Goal: Task Accomplishment & Management: Complete application form

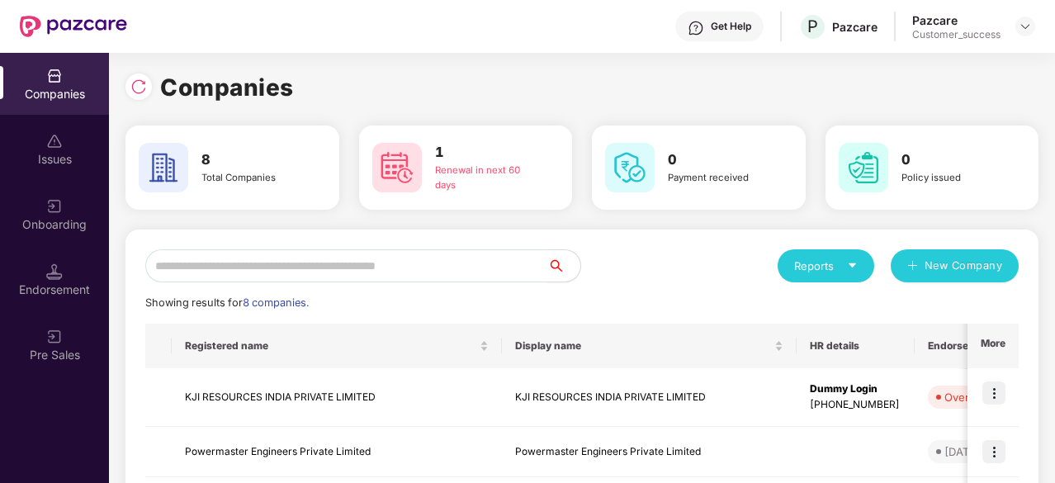
click at [475, 153] on h3 "1" at bounding box center [486, 152] width 103 height 21
click at [467, 171] on div "Renewal in next 60 days" at bounding box center [486, 178] width 103 height 30
click at [403, 173] on img at bounding box center [397, 168] width 50 height 50
click at [465, 177] on div "Renewal in next 60 days" at bounding box center [486, 178] width 103 height 30
click at [501, 168] on div "Renewal in next 60 days" at bounding box center [486, 178] width 103 height 30
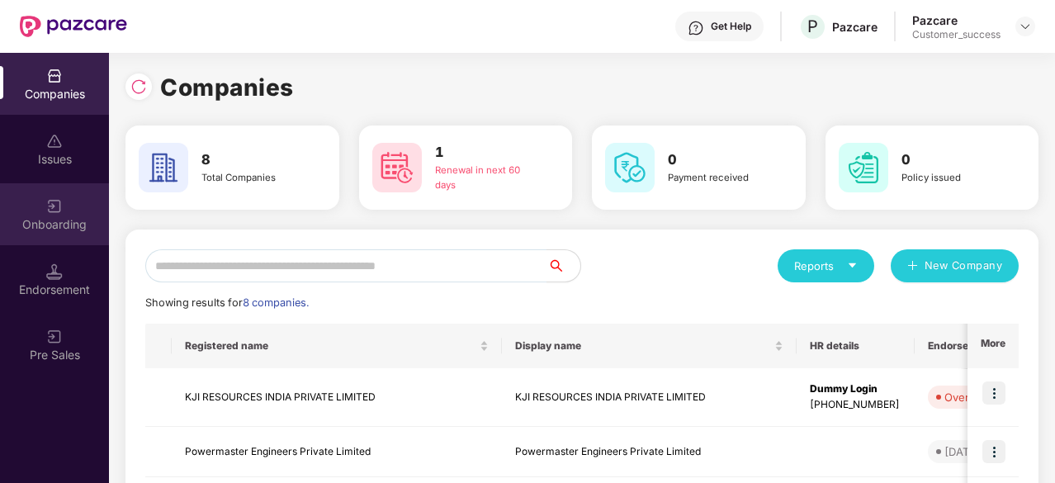
click at [50, 224] on div "Onboarding" at bounding box center [54, 224] width 109 height 17
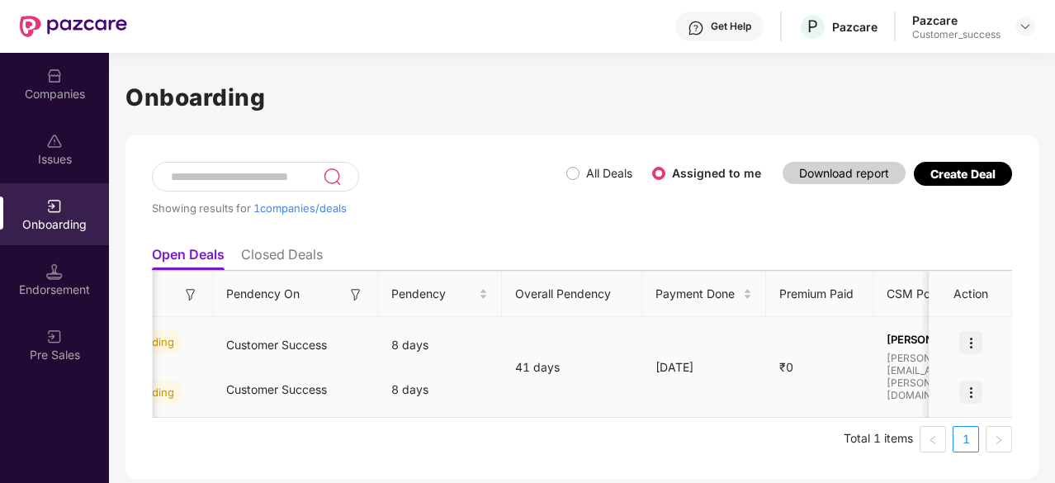
click at [596, 347] on td "41 days" at bounding box center [572, 367] width 140 height 101
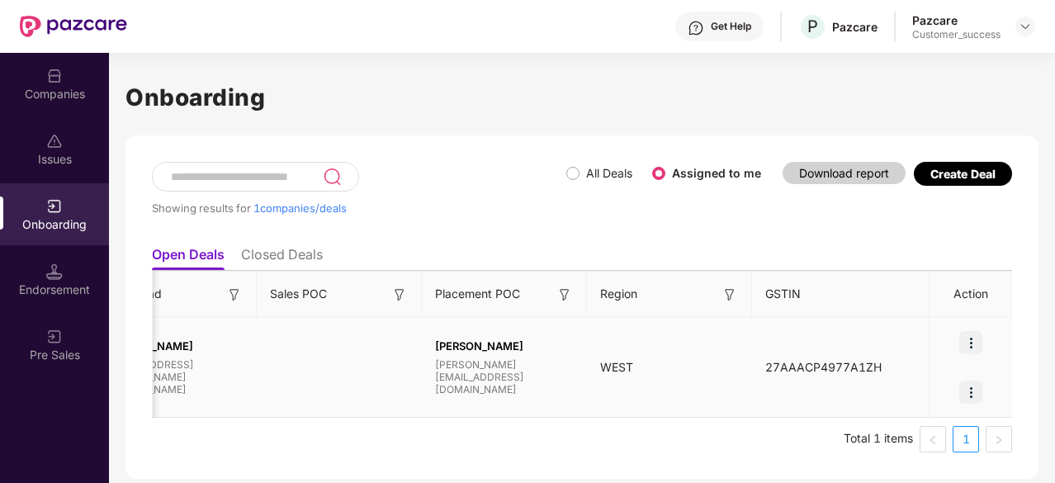
scroll to position [0, 1594]
click at [980, 349] on img at bounding box center [970, 342] width 23 height 23
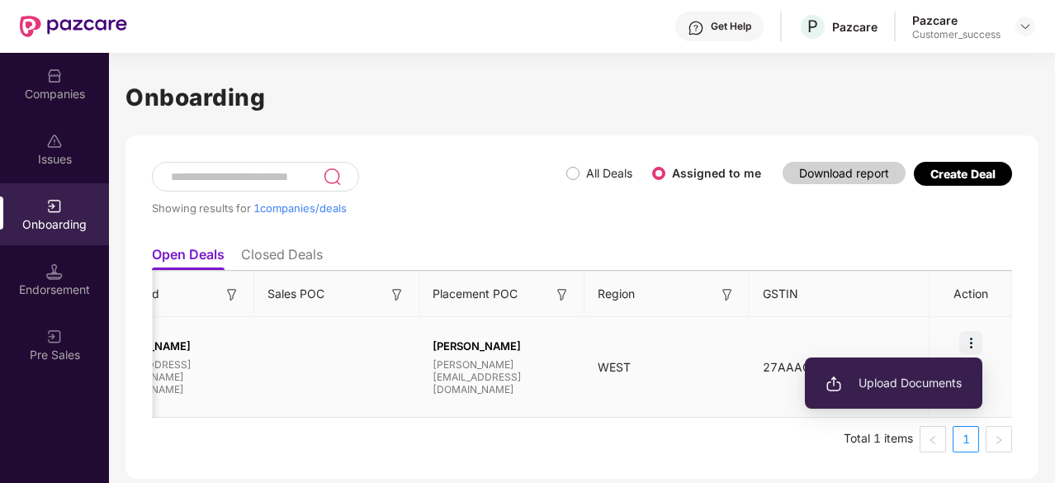
click at [906, 389] on span "Upload Documents" at bounding box center [893, 383] width 136 height 18
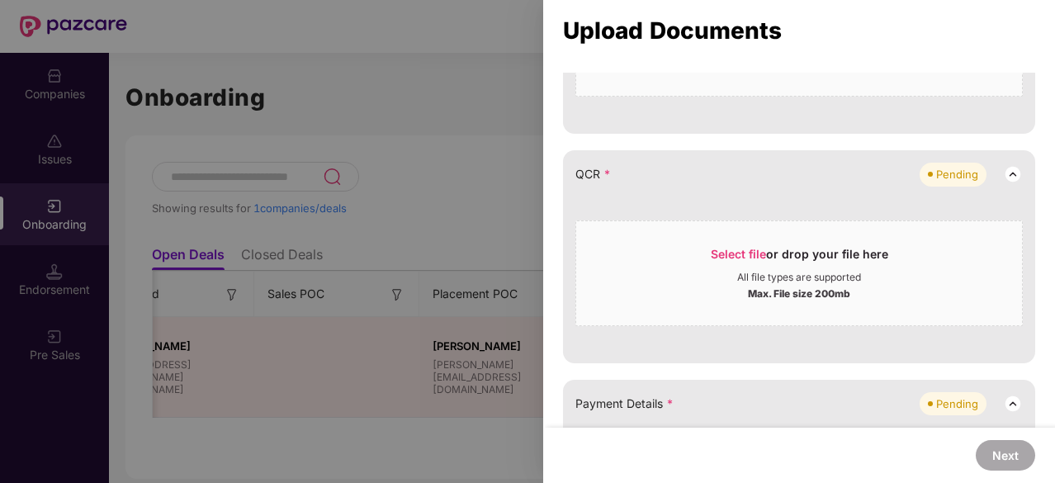
scroll to position [438, 0]
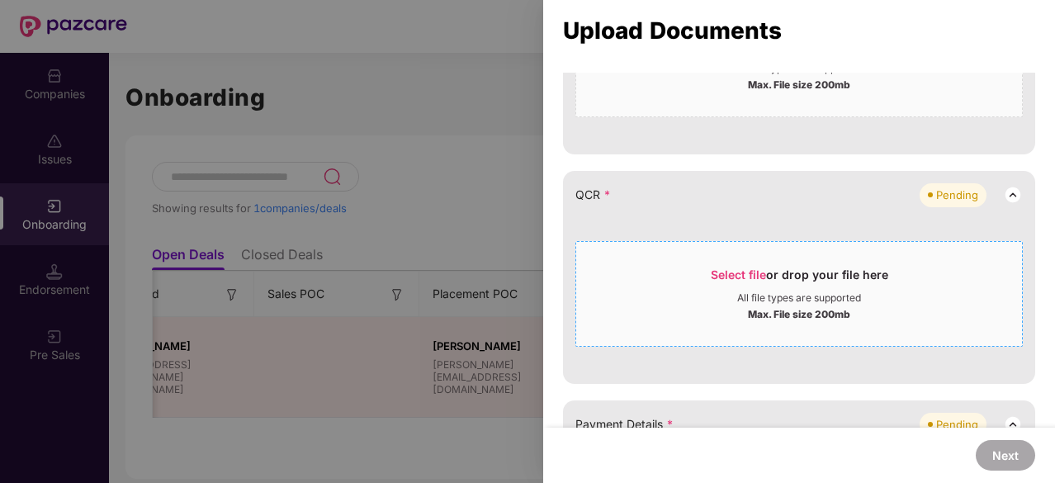
click at [749, 267] on span "Select file" at bounding box center [737, 274] width 55 height 14
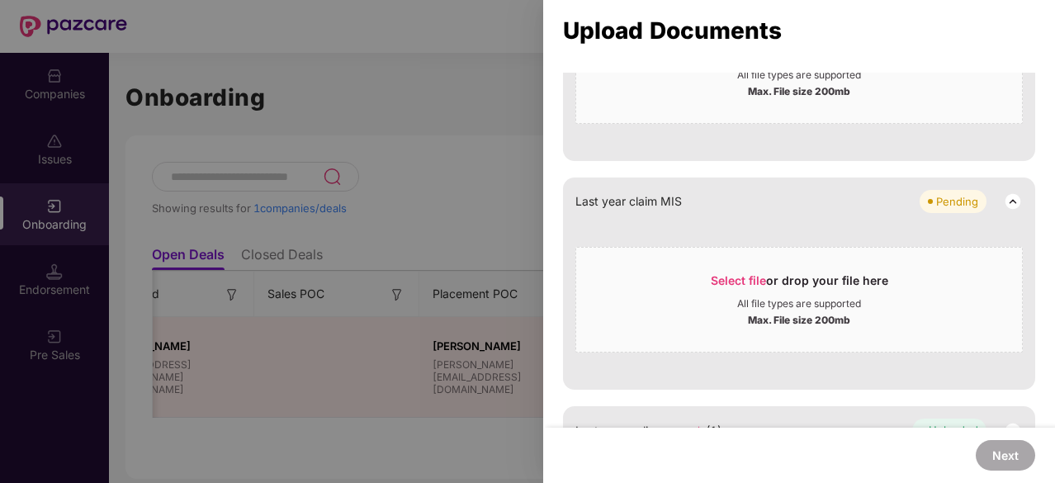
scroll to position [1215, 0]
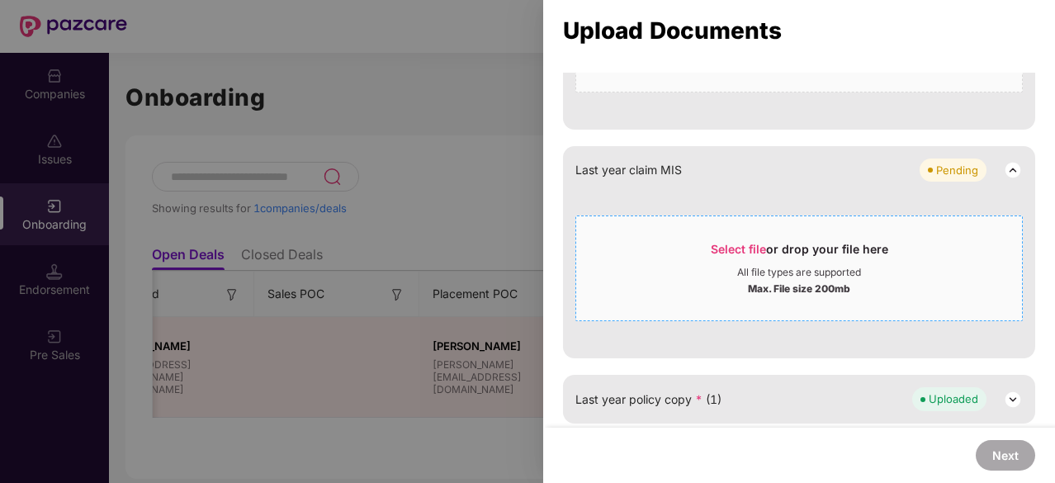
click at [741, 242] on span "Select file" at bounding box center [737, 249] width 55 height 14
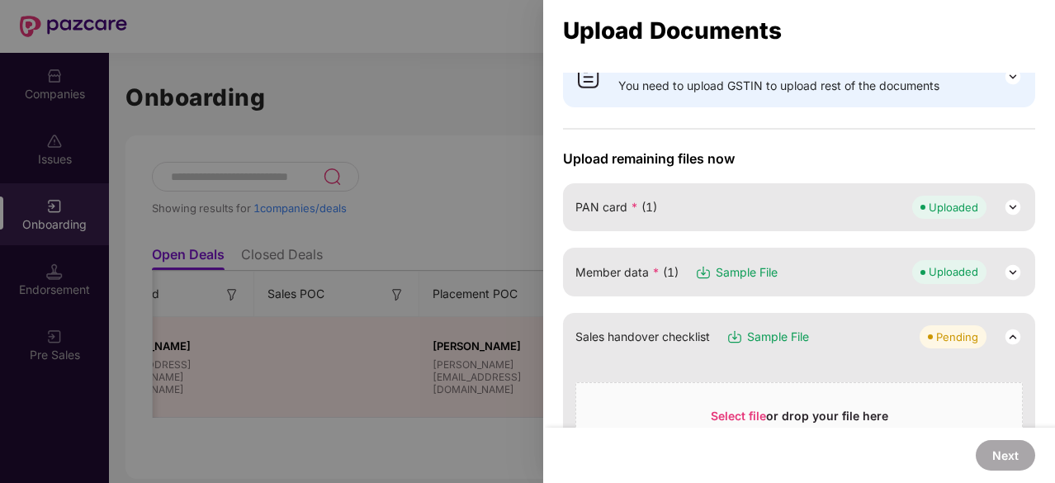
scroll to position [53, 0]
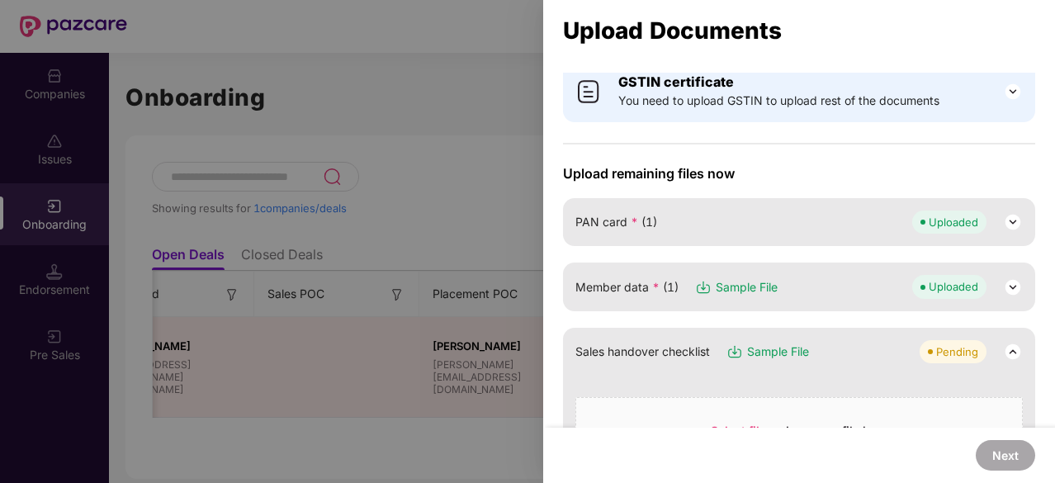
click at [791, 285] on div "Member data * (1) Sample File Uploaded" at bounding box center [798, 286] width 447 height 23
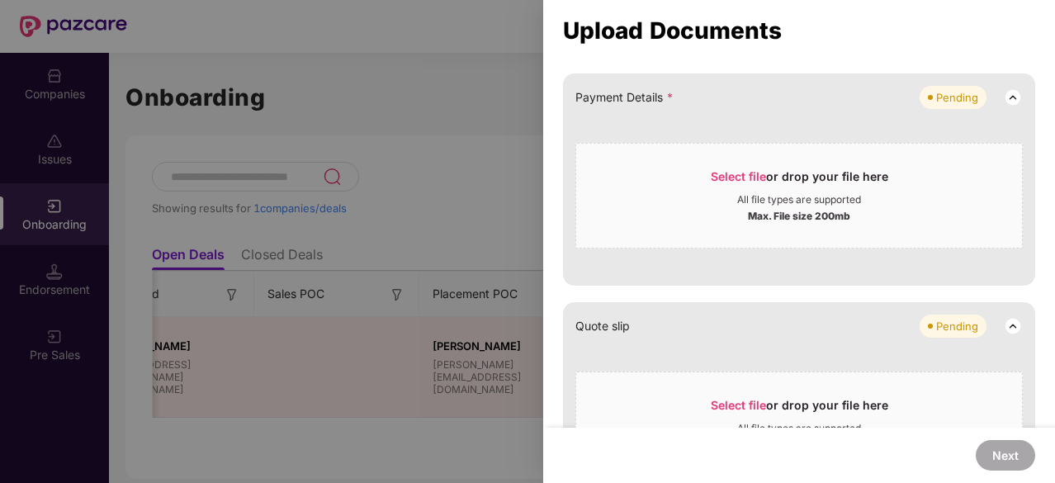
scroll to position [886, 0]
click at [747, 176] on span "Select file" at bounding box center [737, 178] width 55 height 14
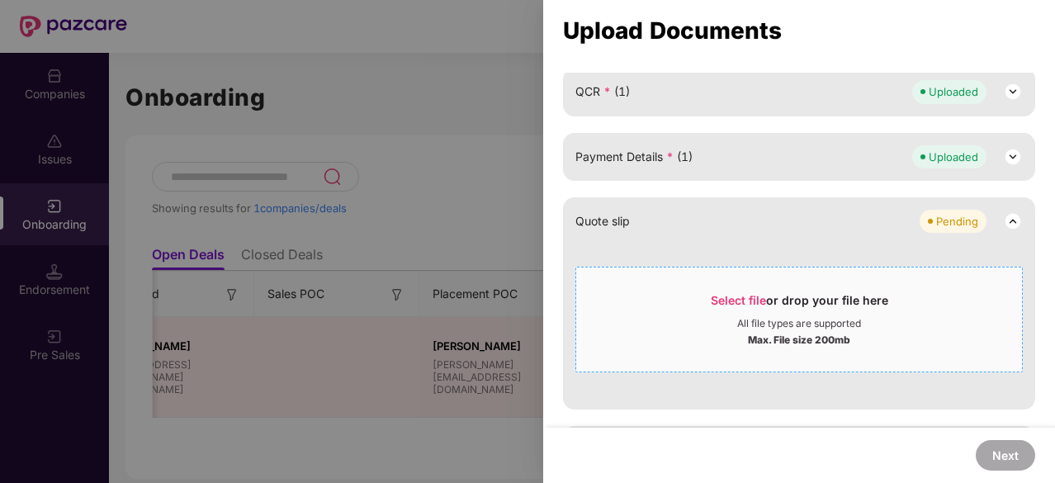
scroll to position [827, 0]
click at [732, 304] on span "Select file" at bounding box center [737, 302] width 55 height 14
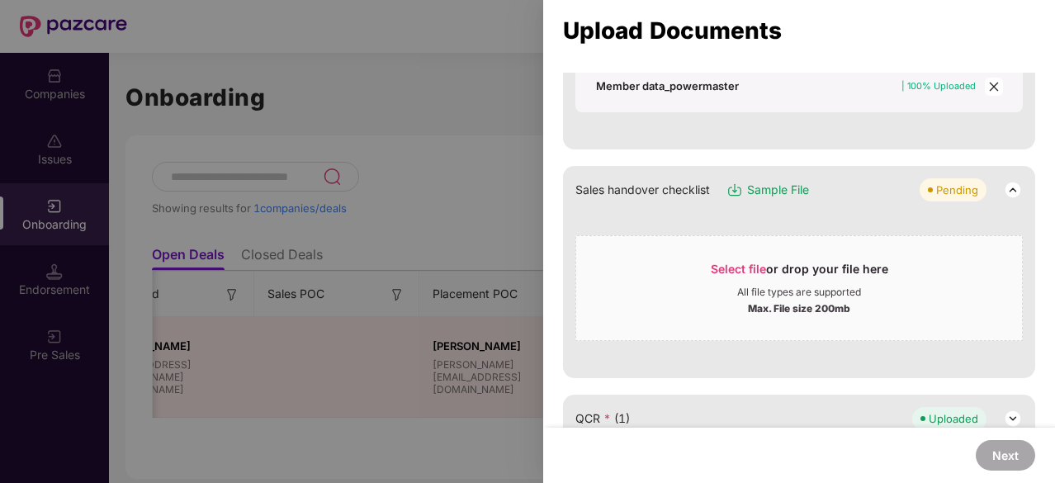
scroll to position [519, 0]
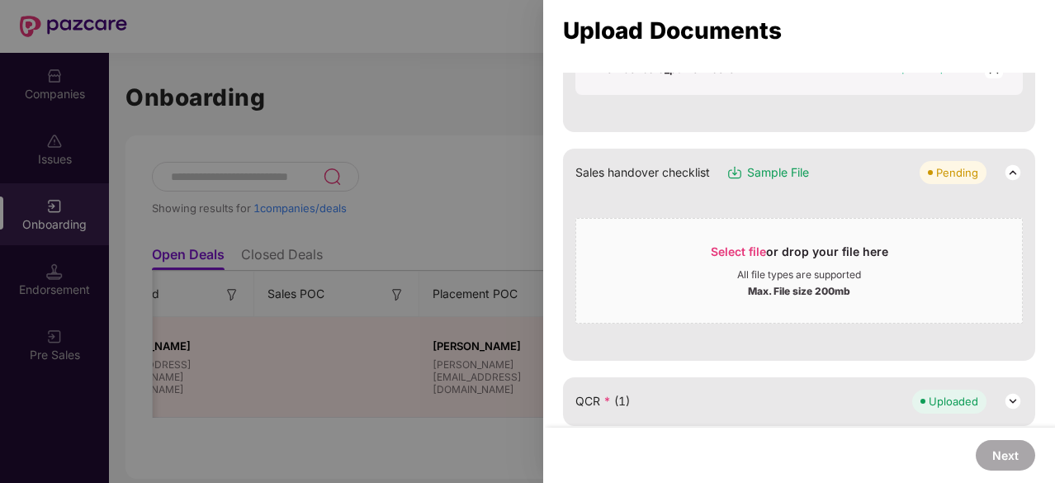
click at [769, 163] on span "Sample File" at bounding box center [778, 172] width 62 height 18
click at [746, 254] on span "Select file" at bounding box center [737, 251] width 55 height 14
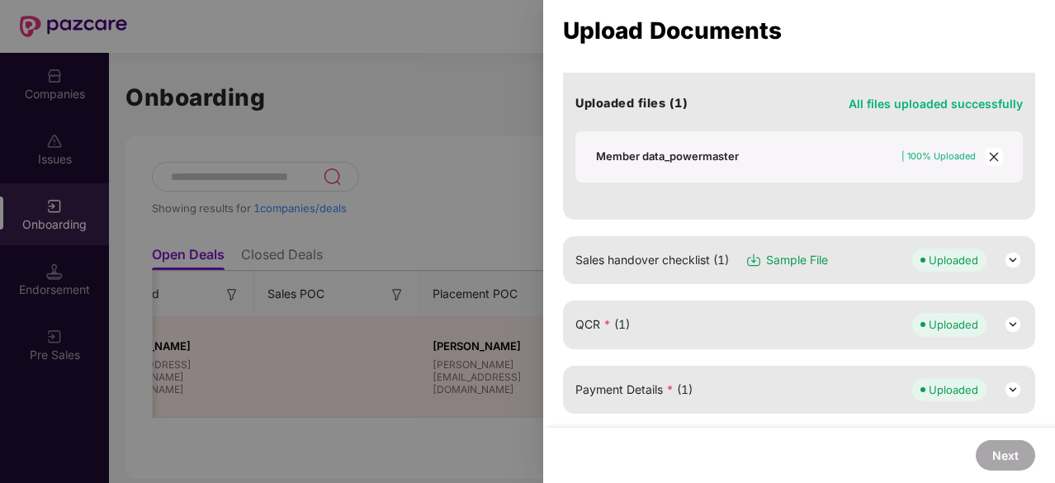
scroll to position [435, 0]
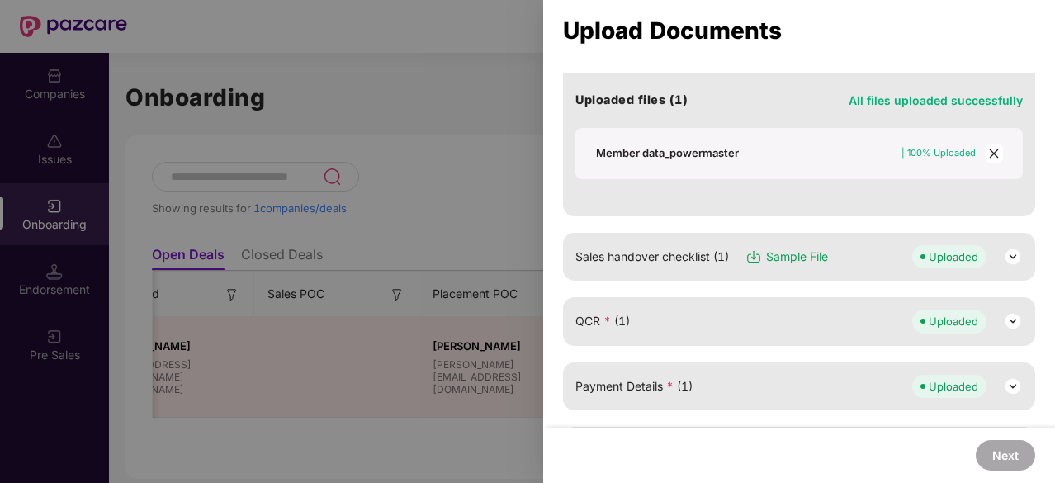
click at [1003, 253] on img at bounding box center [1013, 257] width 20 height 20
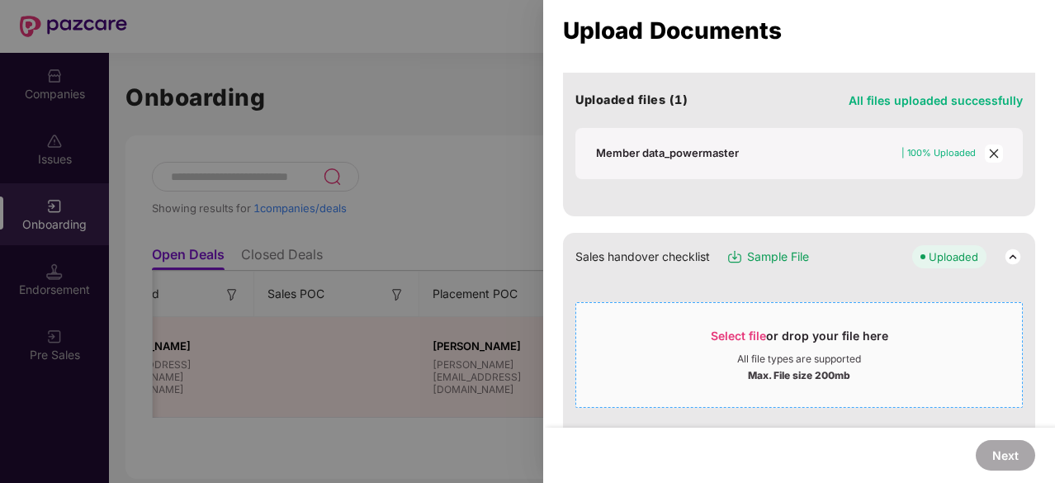
click at [732, 337] on span "Select file" at bounding box center [737, 335] width 55 height 14
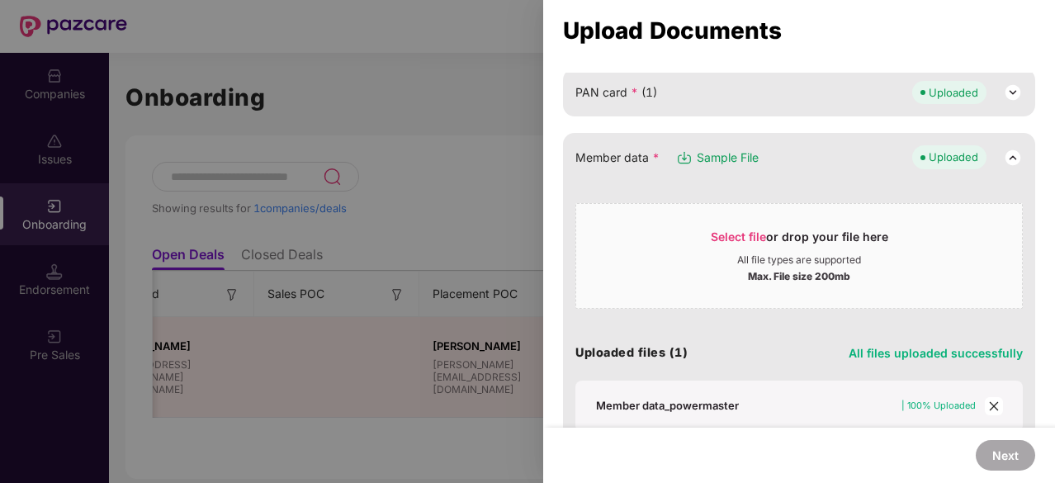
scroll to position [178, 0]
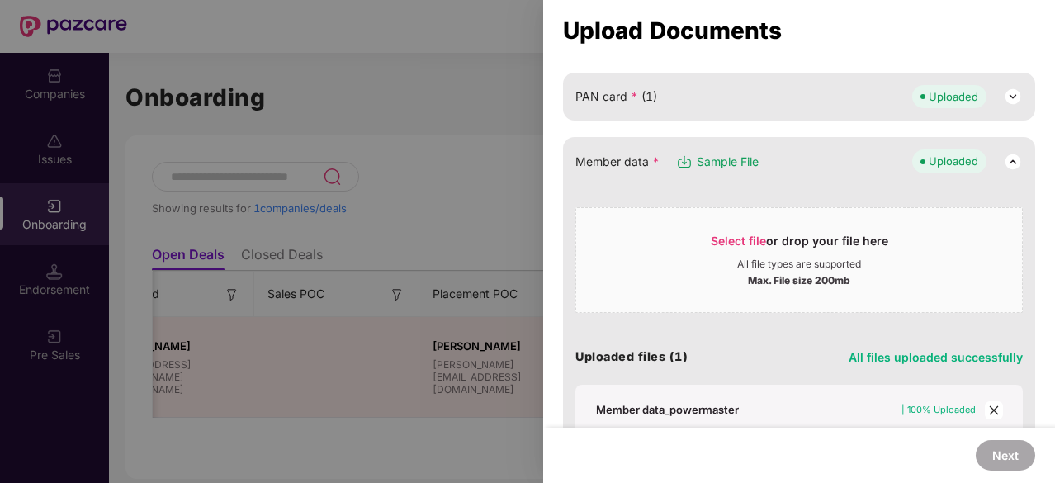
click at [1013, 155] on img at bounding box center [1013, 162] width 20 height 20
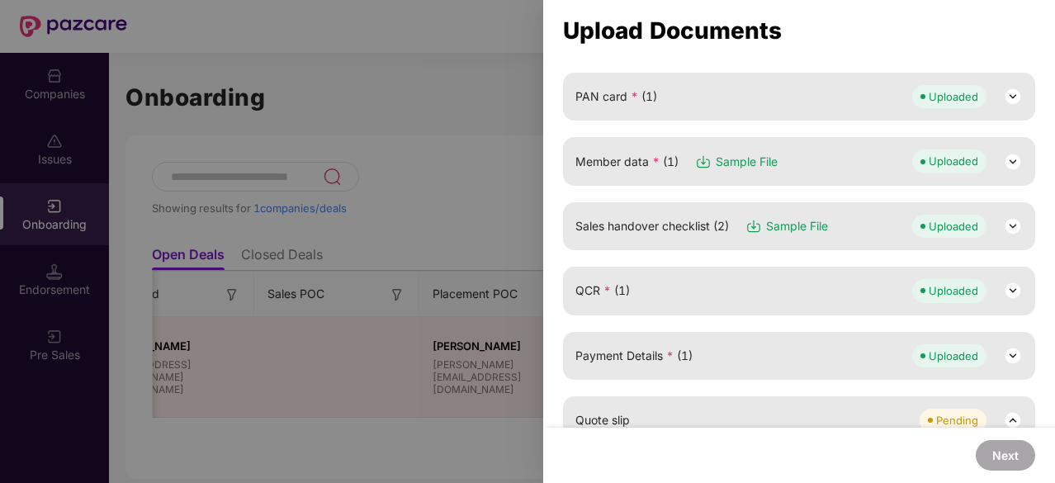
click at [1009, 230] on img at bounding box center [1013, 226] width 20 height 20
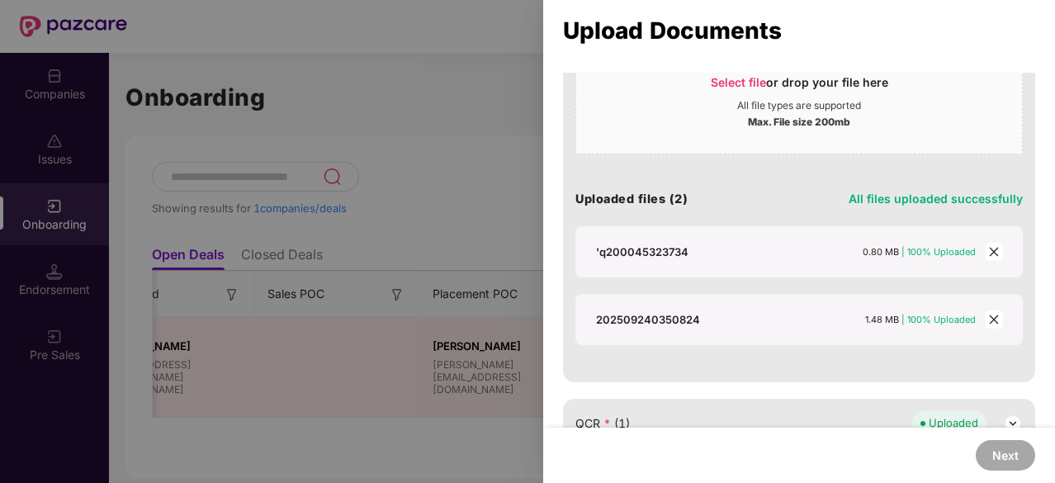
scroll to position [406, 0]
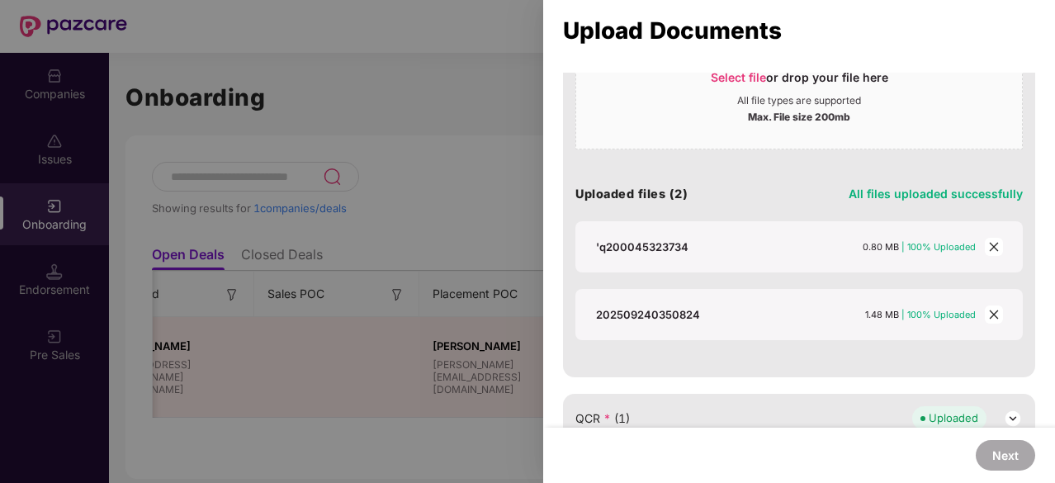
click at [992, 309] on icon "close" at bounding box center [994, 315] width 12 height 12
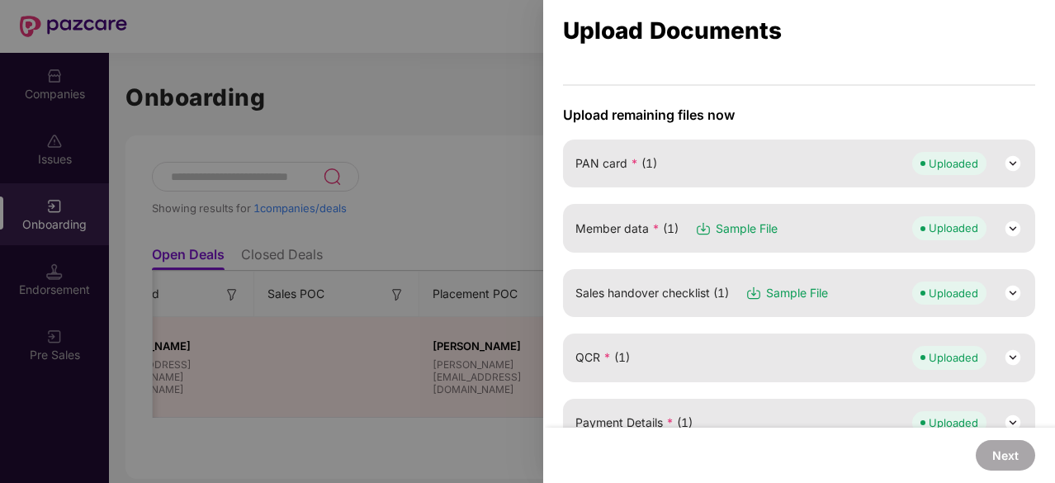
scroll to position [111, 0]
click at [1005, 234] on img at bounding box center [1013, 229] width 20 height 20
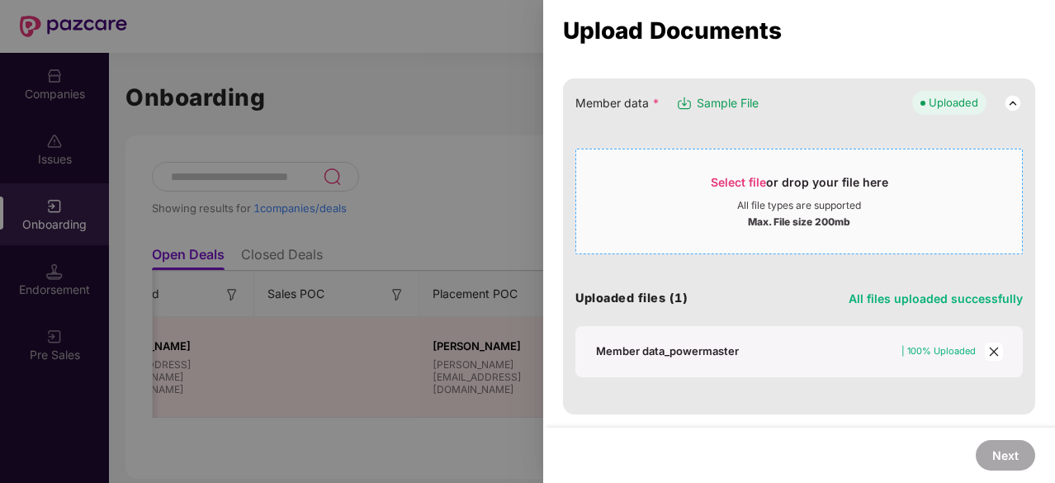
scroll to position [239, 0]
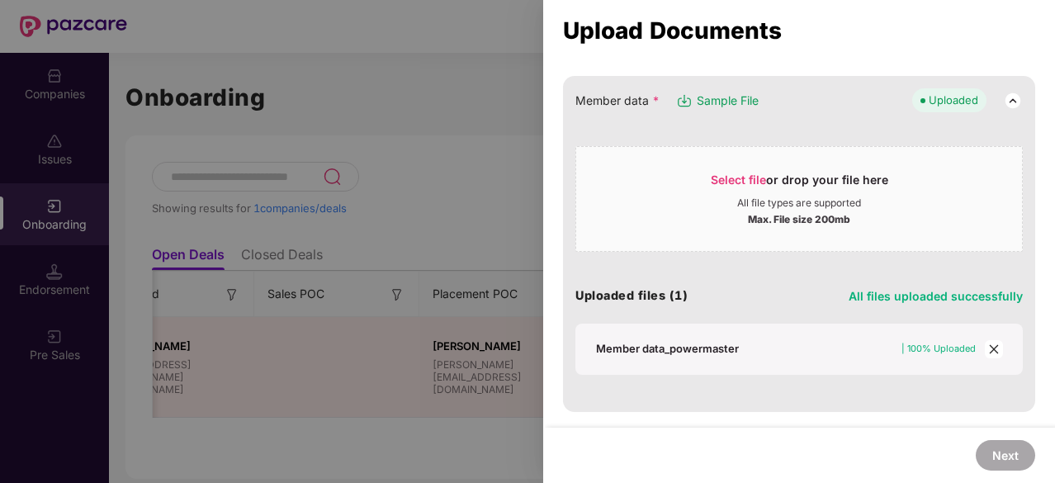
click at [661, 343] on div "Member data_powermaster" at bounding box center [667, 348] width 143 height 15
click at [304, 121] on div at bounding box center [527, 241] width 1055 height 483
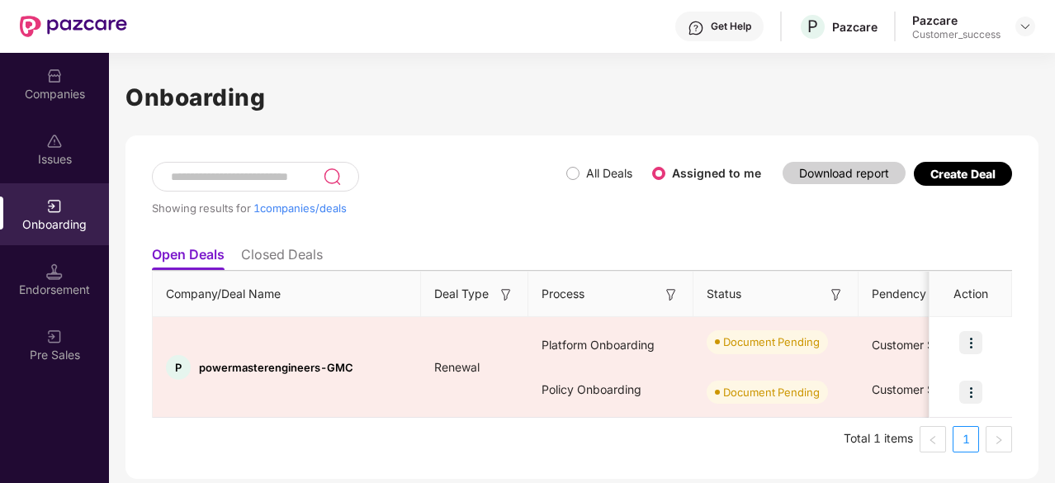
scroll to position [0, 0]
click at [64, 78] on div "Companies" at bounding box center [54, 84] width 109 height 62
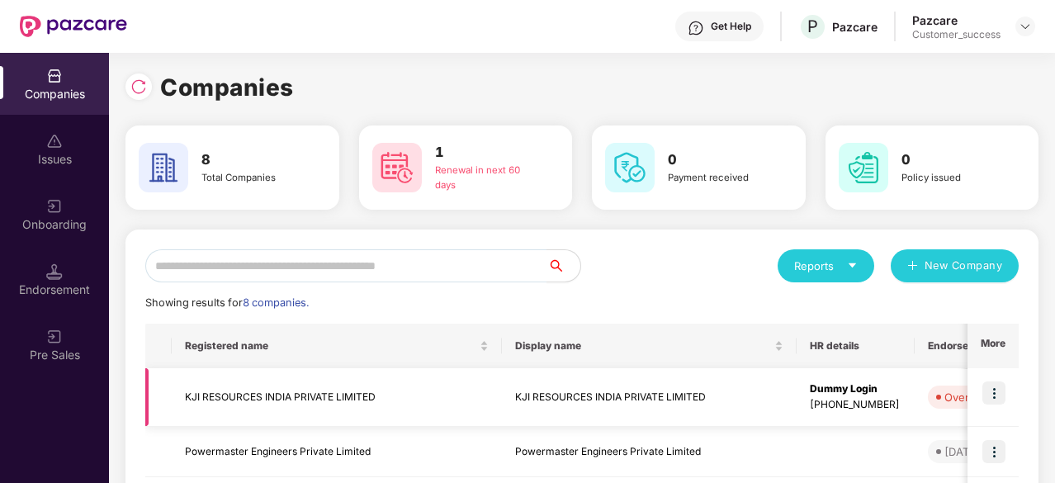
click at [1012, 397] on td at bounding box center [992, 397] width 51 height 59
click at [1009, 397] on td at bounding box center [992, 397] width 51 height 59
click at [1003, 395] on td at bounding box center [992, 397] width 51 height 59
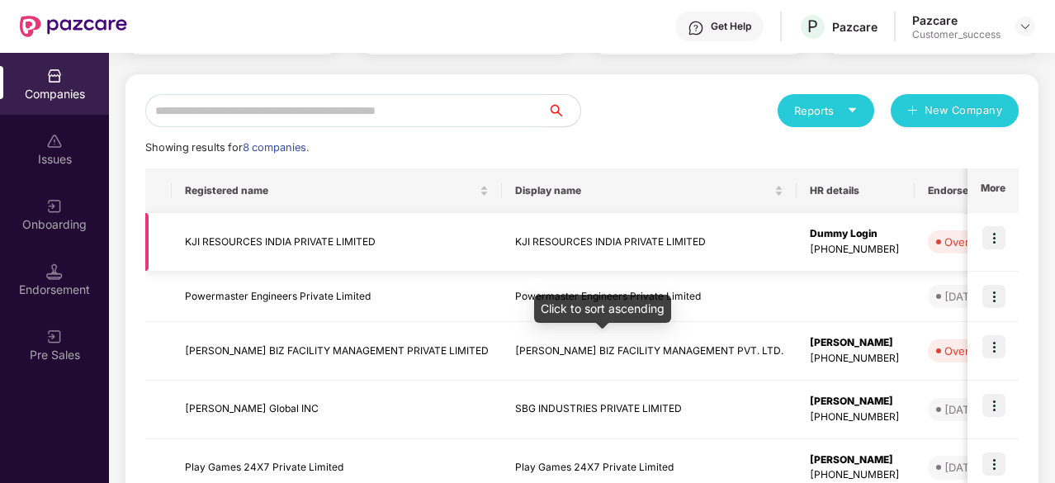
scroll to position [156, 0]
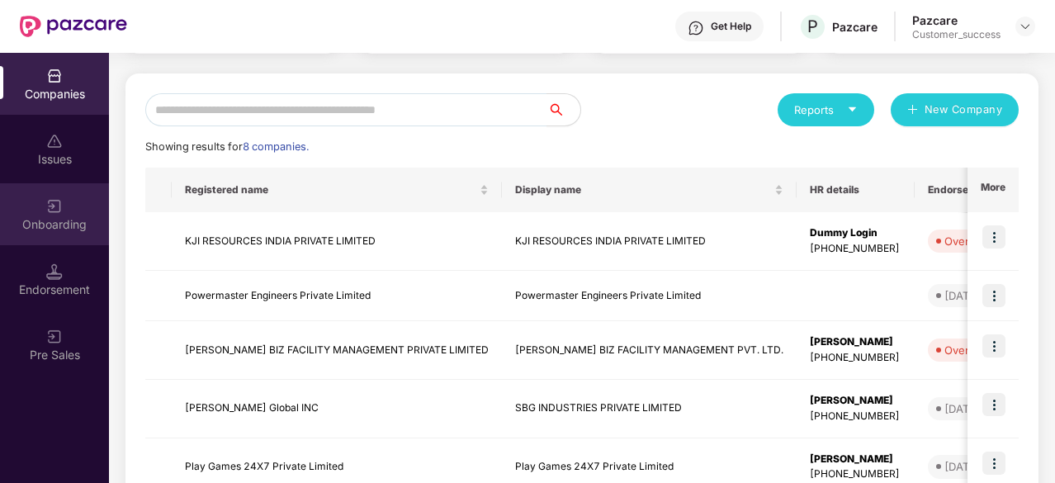
click at [64, 212] on div "Onboarding" at bounding box center [54, 214] width 109 height 62
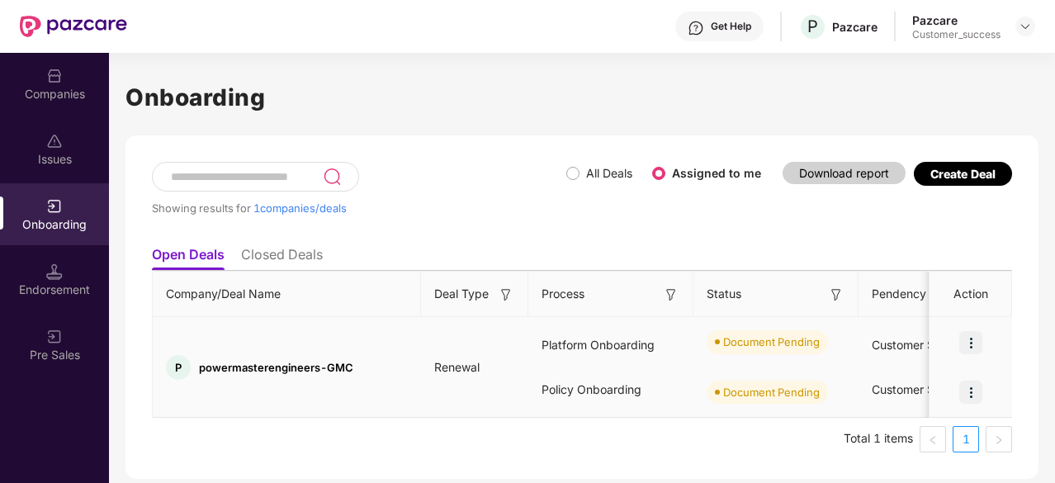
click at [968, 335] on img at bounding box center [970, 342] width 23 height 23
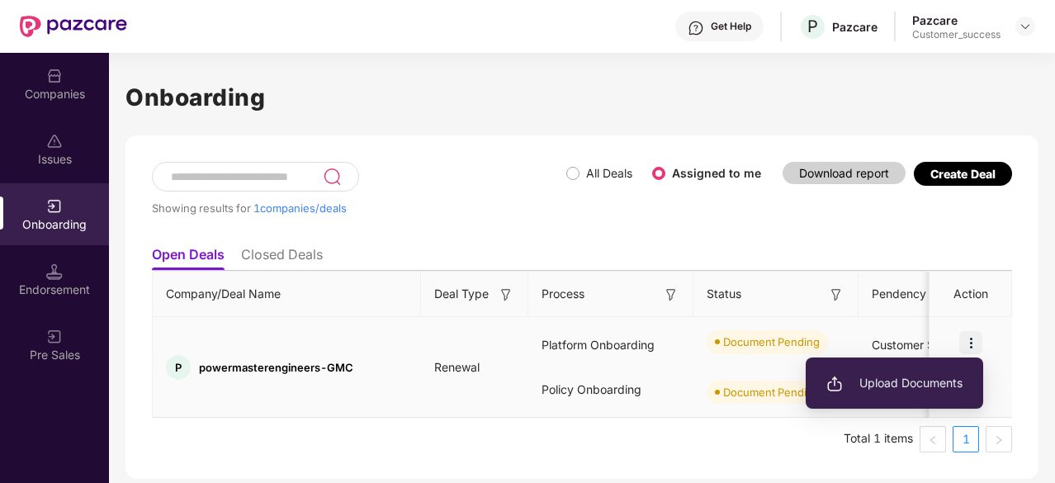
click at [904, 368] on li "Upload Documents" at bounding box center [893, 383] width 177 height 35
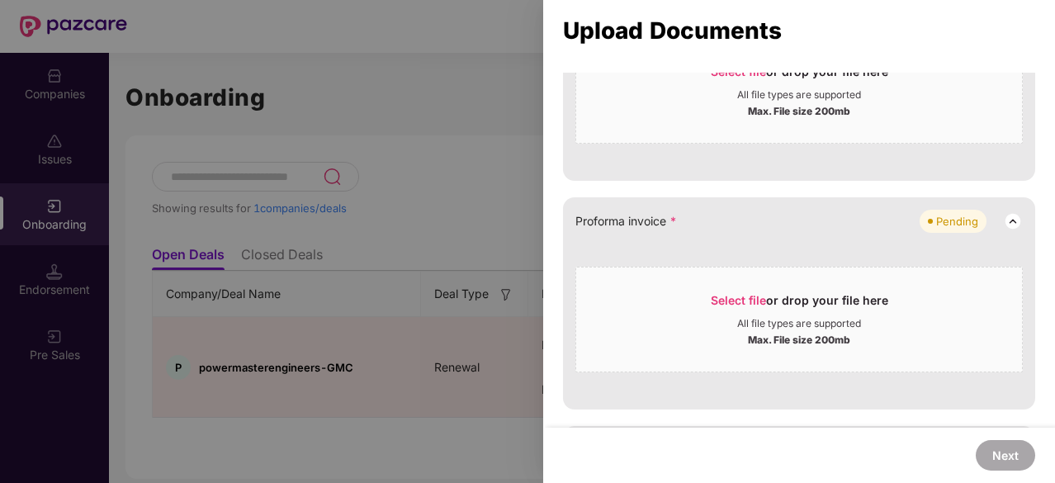
scroll to position [607, 0]
click at [743, 295] on span "Select file" at bounding box center [737, 299] width 55 height 14
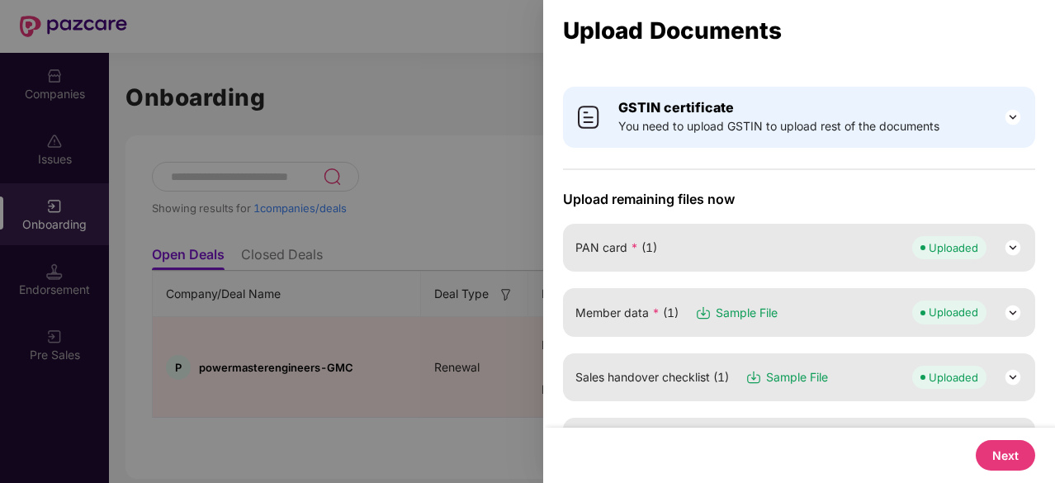
scroll to position [25, 0]
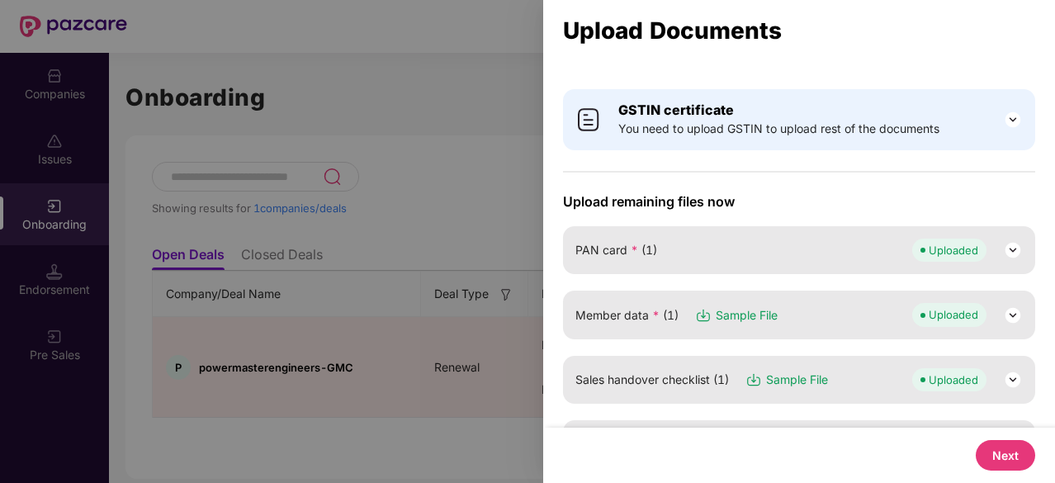
click at [458, 161] on div at bounding box center [527, 241] width 1055 height 483
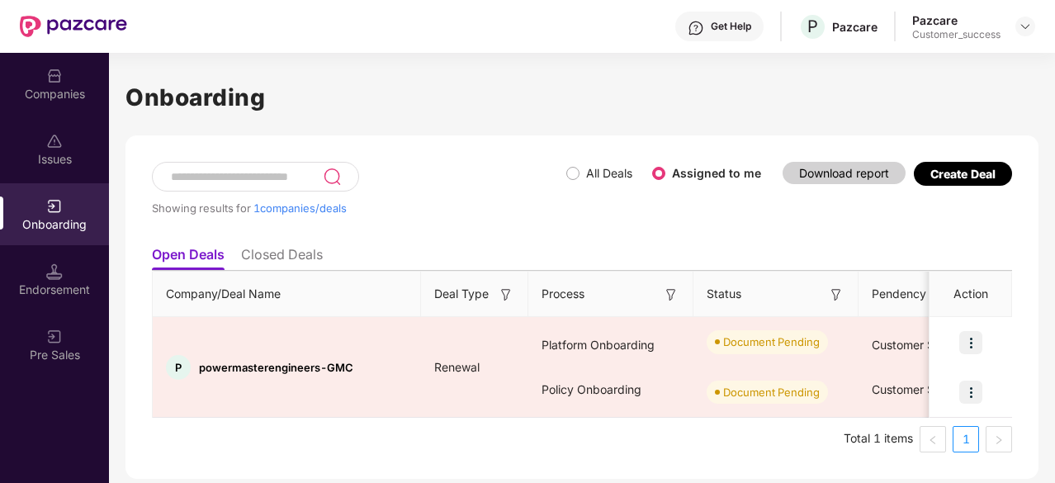
click at [76, 90] on div "Companies" at bounding box center [54, 94] width 109 height 17
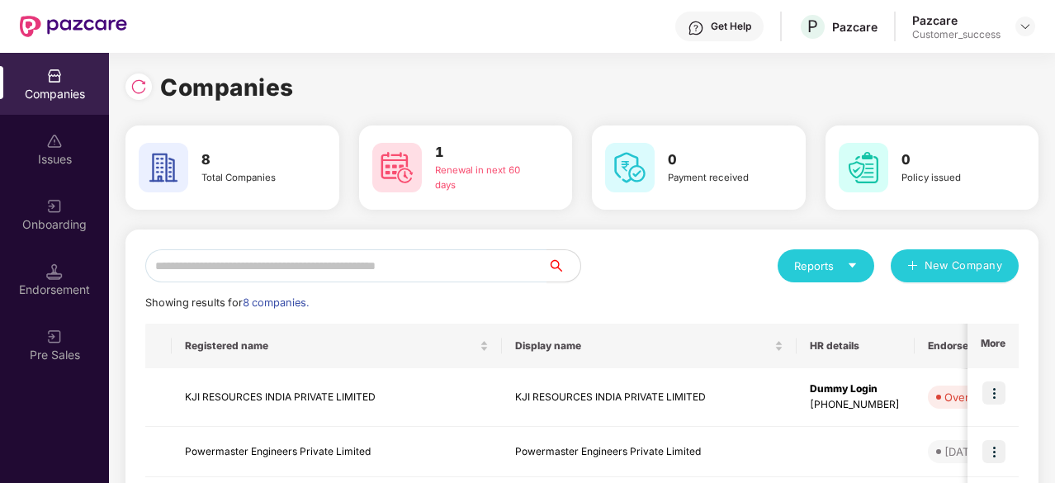
click at [76, 90] on div "Companies" at bounding box center [54, 94] width 109 height 17
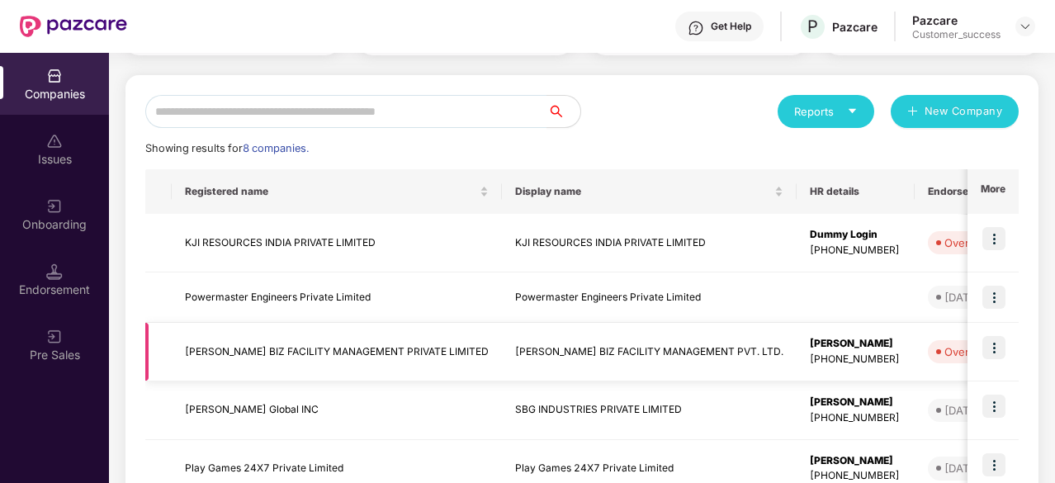
scroll to position [155, 0]
click at [701, 286] on td "Powermaster Engineers Private Limited" at bounding box center [649, 296] width 295 height 50
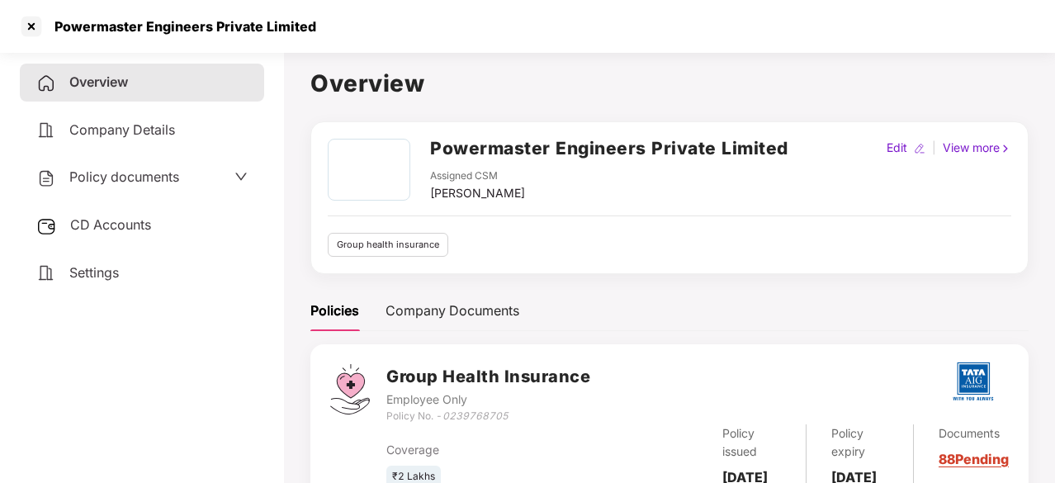
click at [179, 161] on div "Policy documents" at bounding box center [142, 177] width 244 height 38
click at [192, 174] on div "Policy documents" at bounding box center [141, 177] width 211 height 21
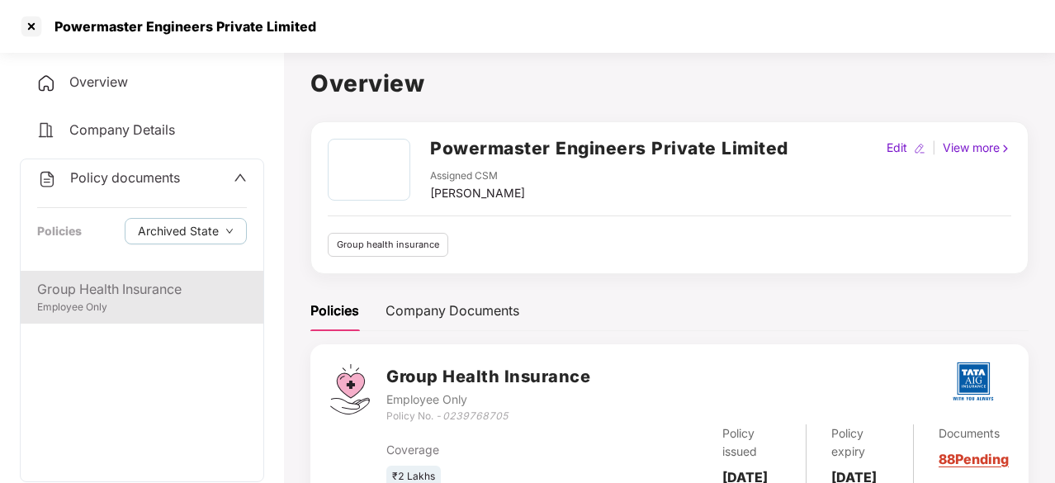
click at [155, 300] on div "Employee Only" at bounding box center [142, 308] width 210 height 16
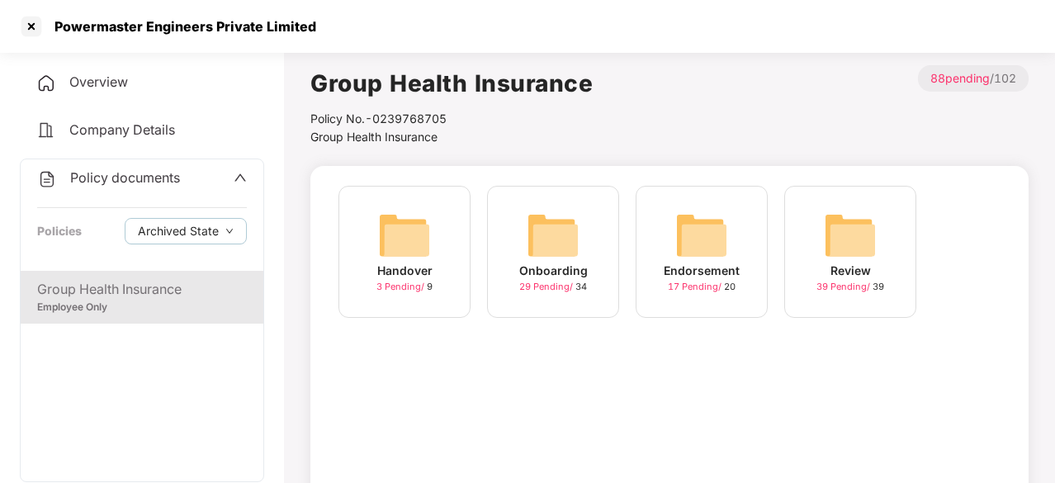
click at [540, 221] on img at bounding box center [552, 235] width 53 height 53
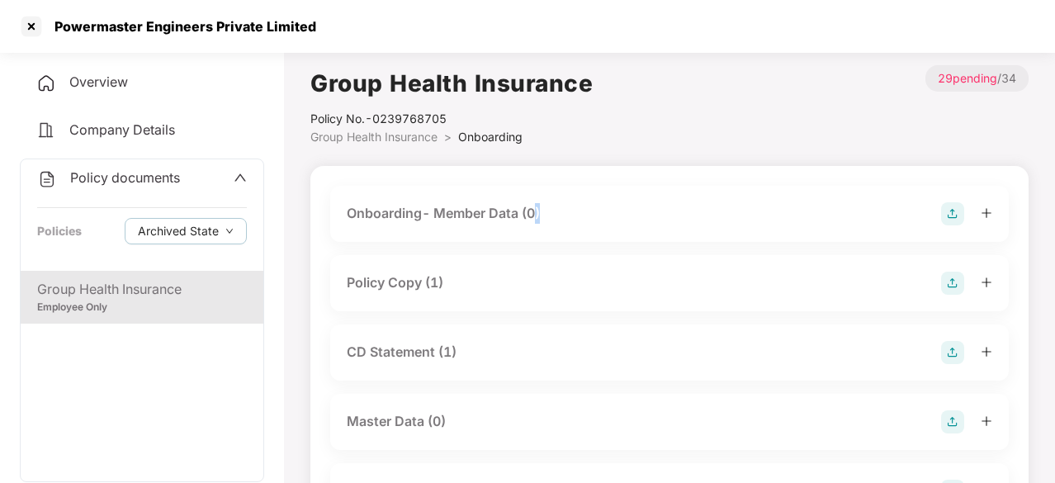
click at [540, 221] on div "Onboarding- Member Data (0)" at bounding box center [443, 213] width 193 height 21
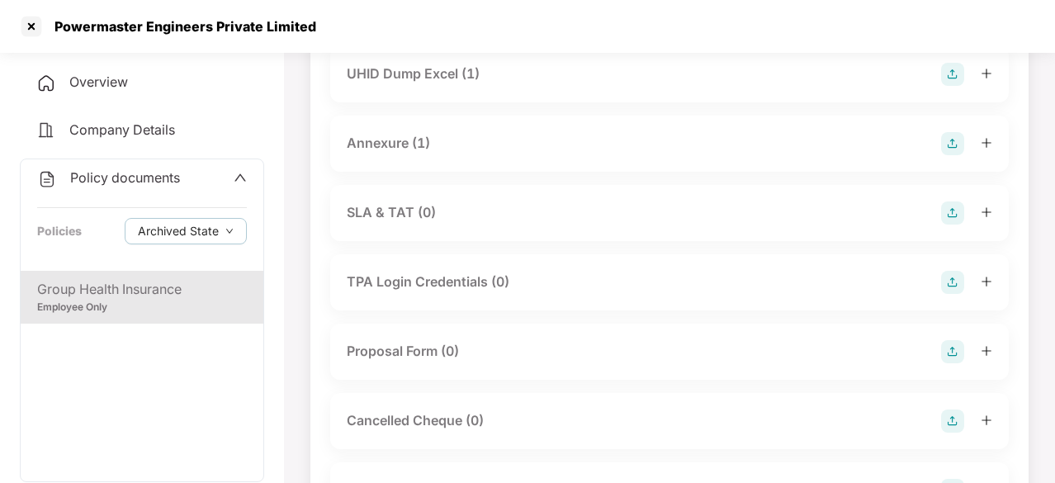
scroll to position [966, 0]
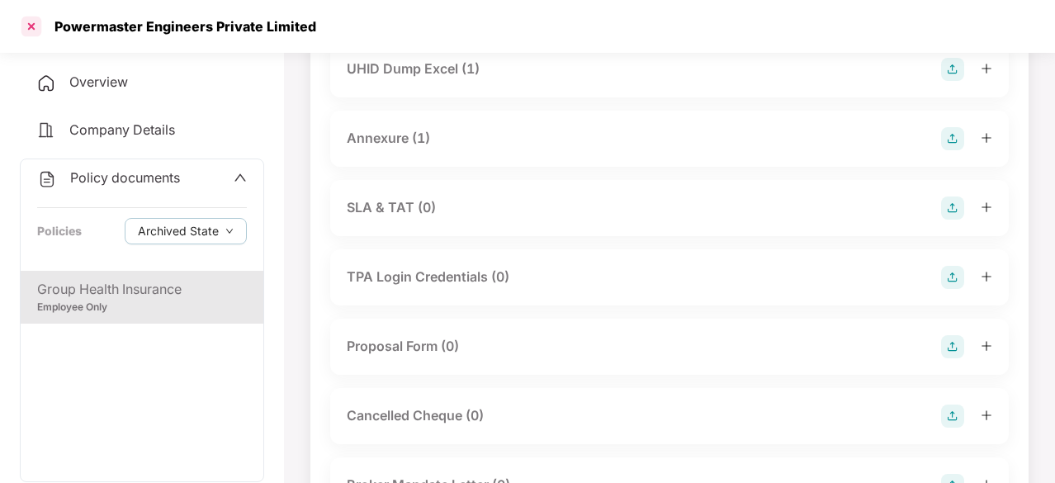
click at [28, 21] on div at bounding box center [31, 26] width 26 height 26
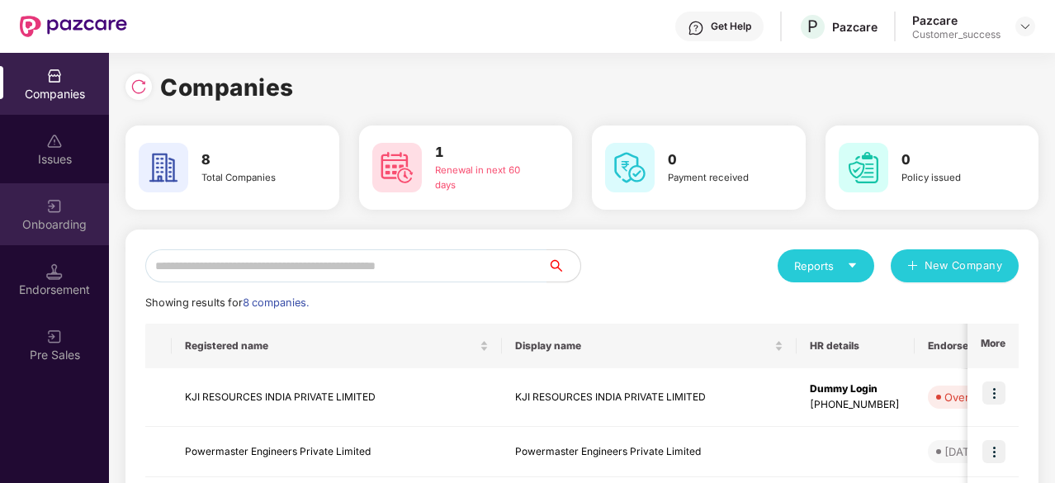
click at [68, 237] on div "Onboarding" at bounding box center [54, 214] width 109 height 62
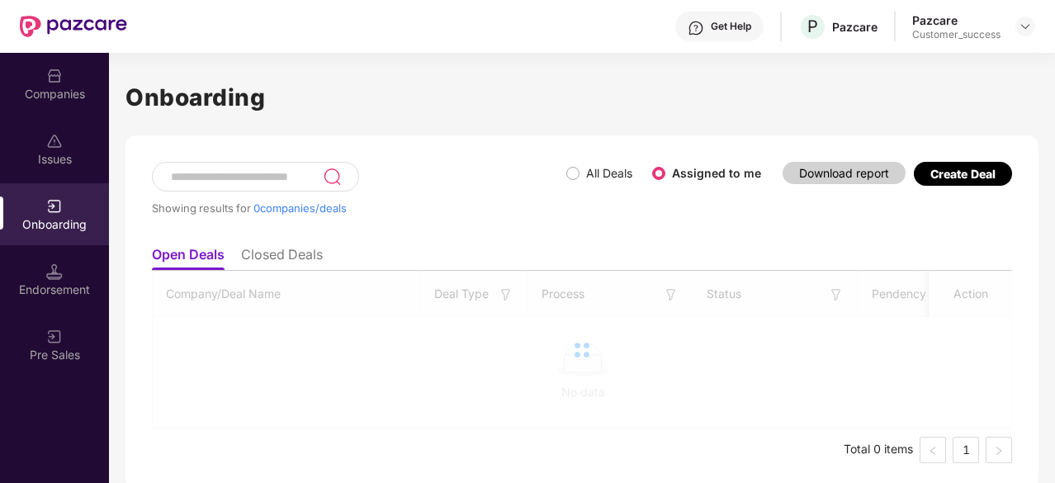
click at [68, 237] on div "Onboarding" at bounding box center [54, 214] width 109 height 62
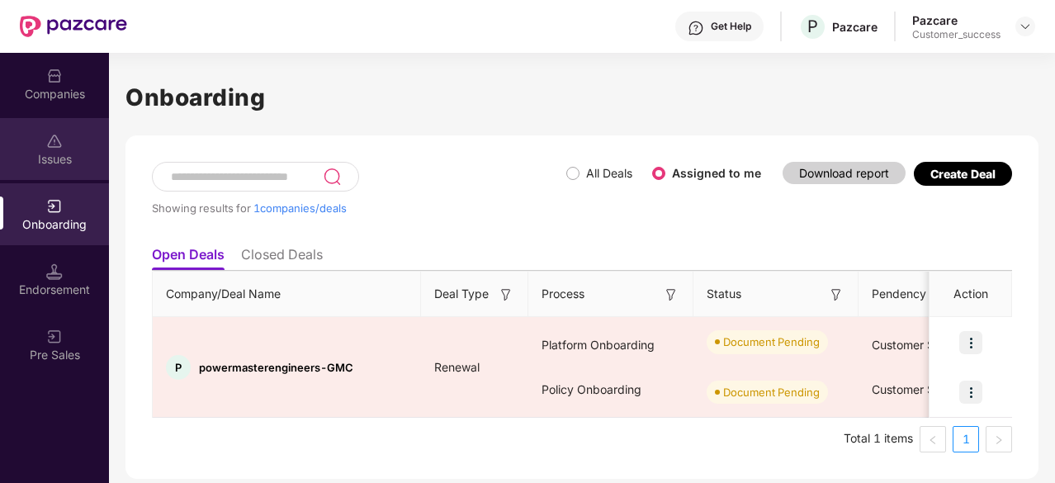
click at [54, 149] on div "Issues" at bounding box center [54, 149] width 109 height 62
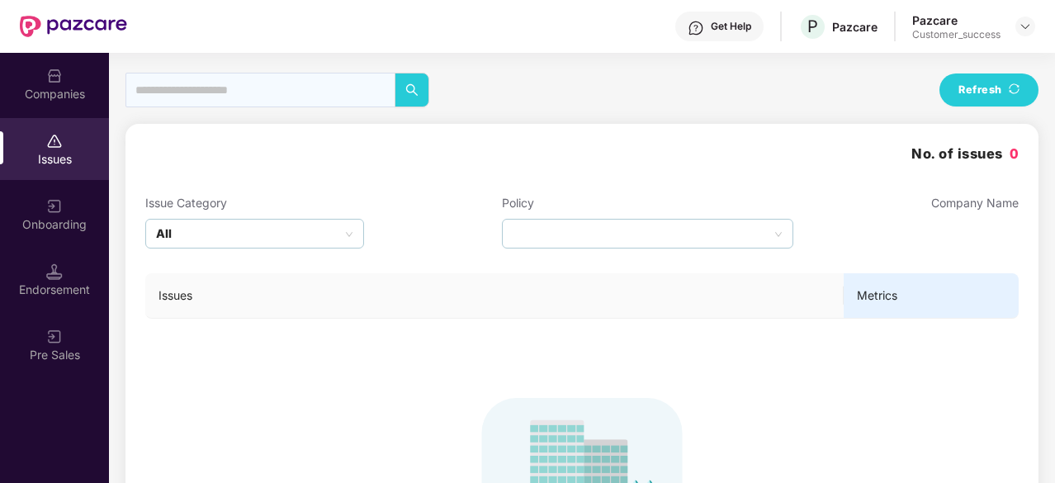
click at [61, 92] on div "Companies" at bounding box center [54, 94] width 109 height 17
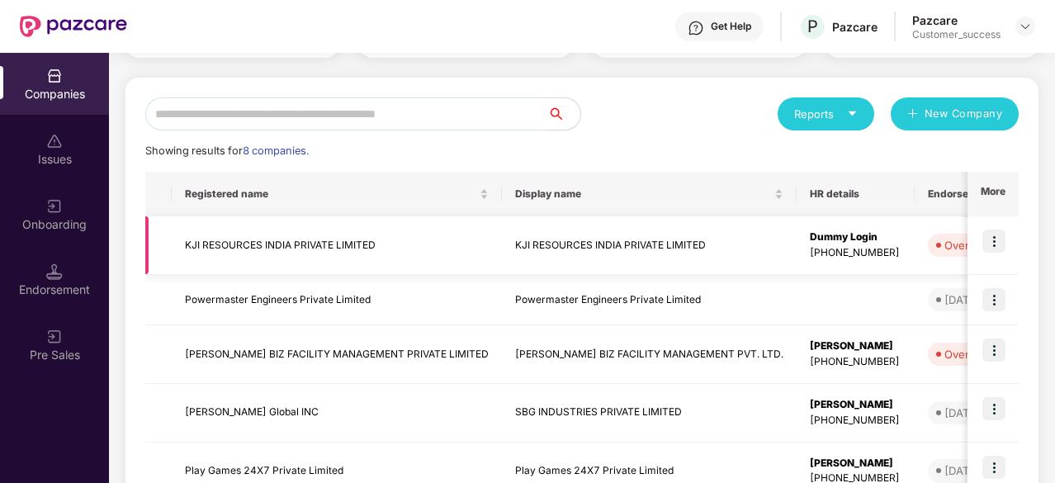
scroll to position [153, 0]
click at [251, 285] on td "Powermaster Engineers Private Limited" at bounding box center [337, 299] width 330 height 50
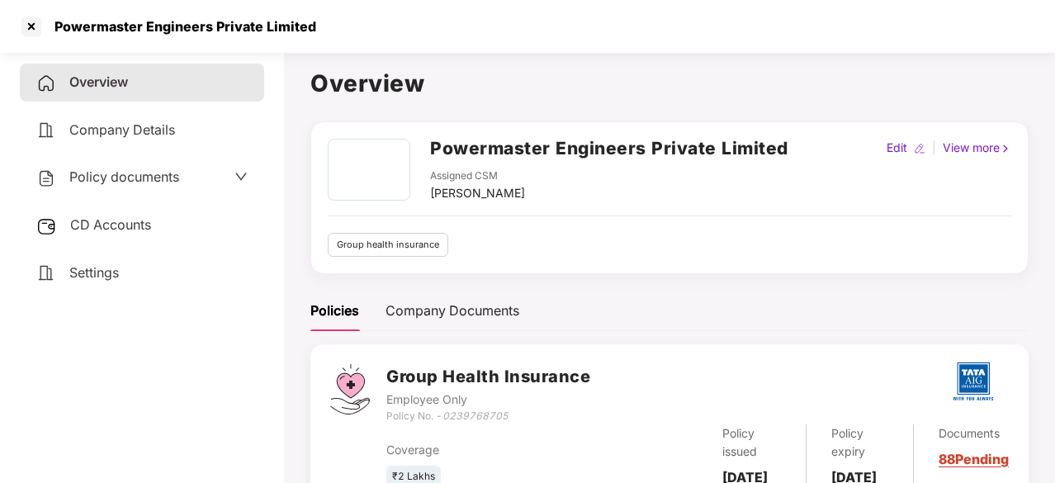
click at [158, 172] on span "Policy documents" at bounding box center [124, 176] width 110 height 17
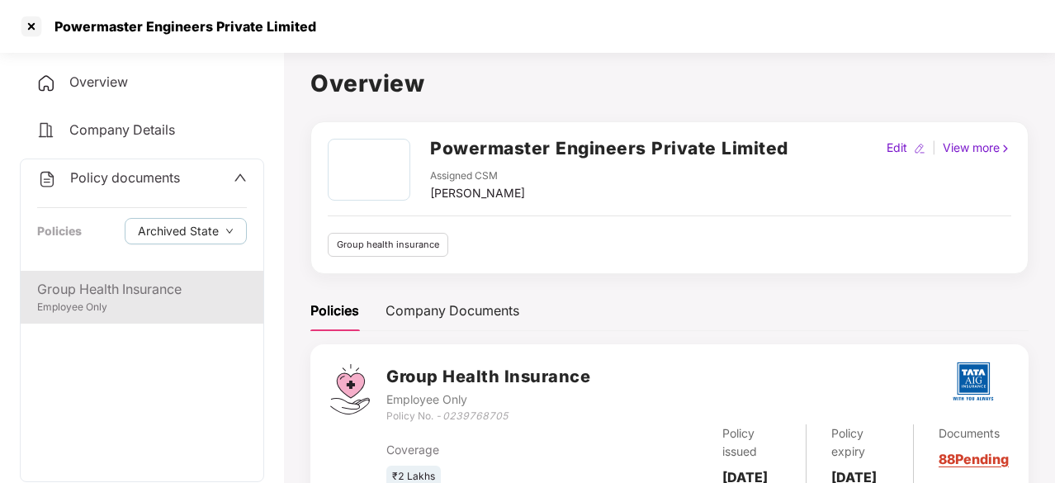
click at [122, 305] on div "Employee Only" at bounding box center [142, 308] width 210 height 16
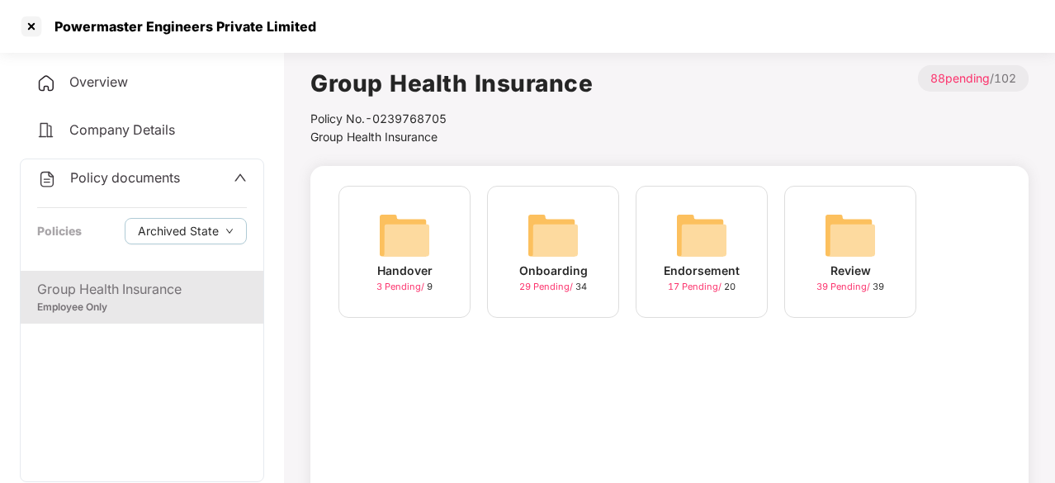
click at [550, 250] on img at bounding box center [552, 235] width 53 height 53
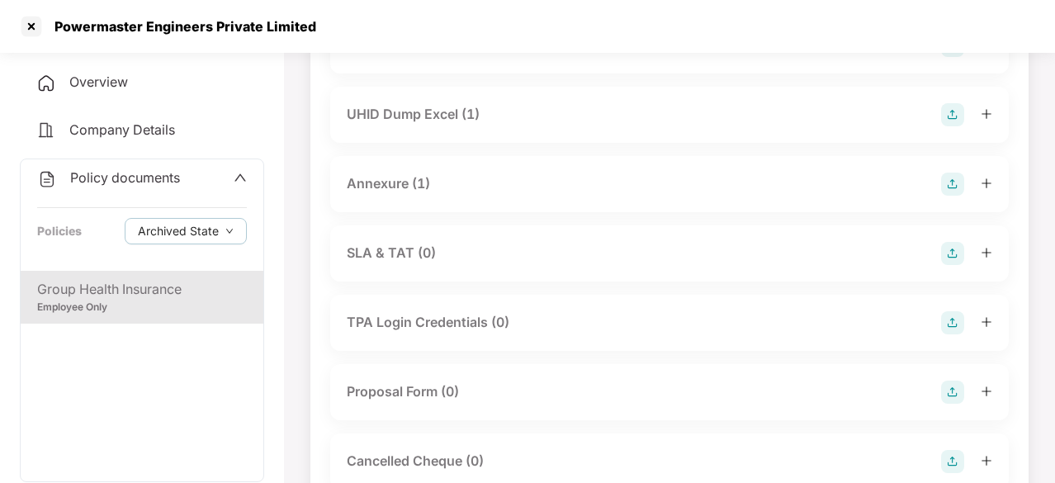
scroll to position [791, 0]
click at [414, 181] on div "Annexure (1)" at bounding box center [388, 185] width 83 height 21
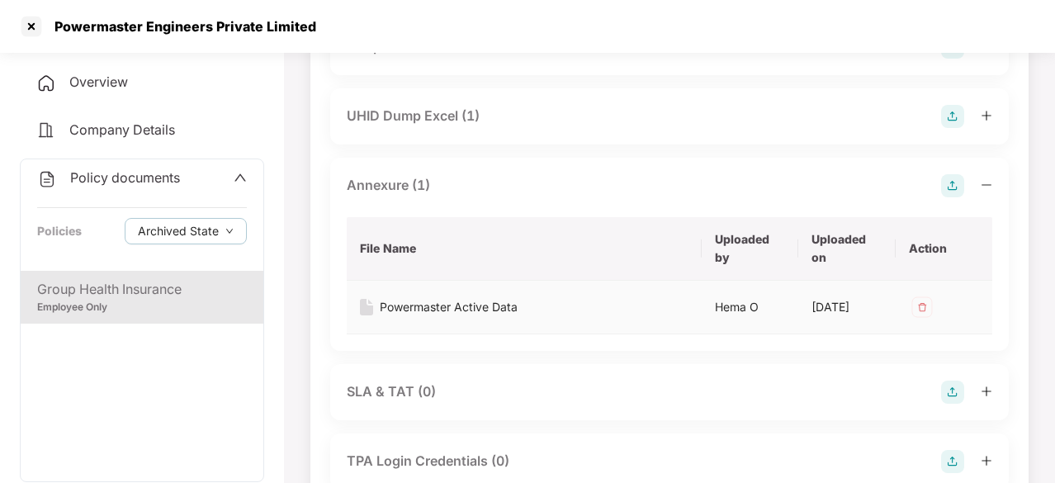
click at [439, 306] on div "Powermaster Active Data" at bounding box center [449, 307] width 138 height 18
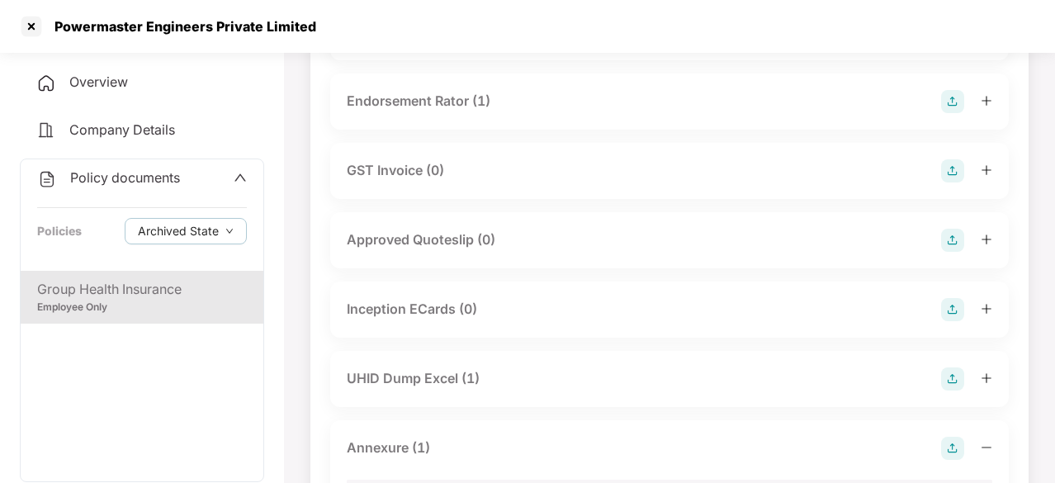
scroll to position [525, 0]
click at [28, 28] on div at bounding box center [31, 26] width 26 height 26
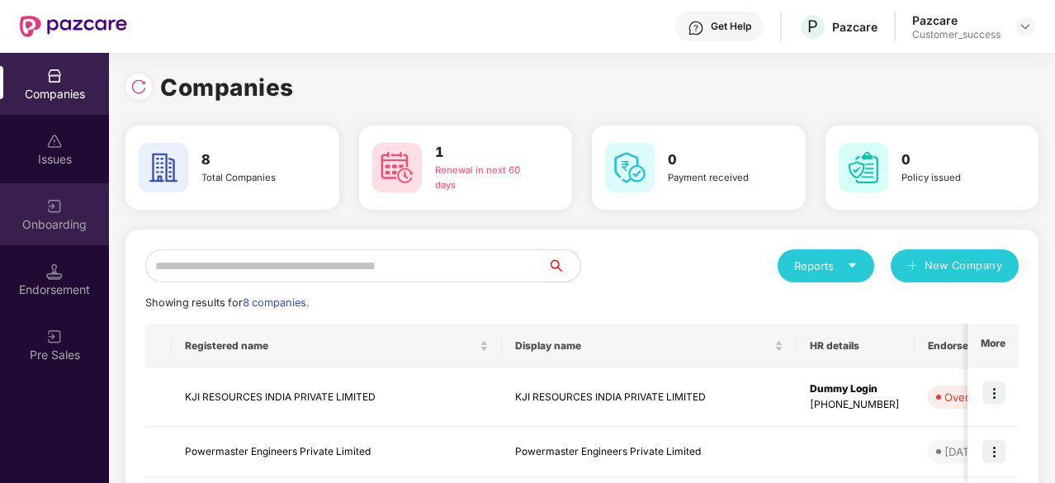
click at [57, 225] on div "Onboarding" at bounding box center [54, 224] width 109 height 17
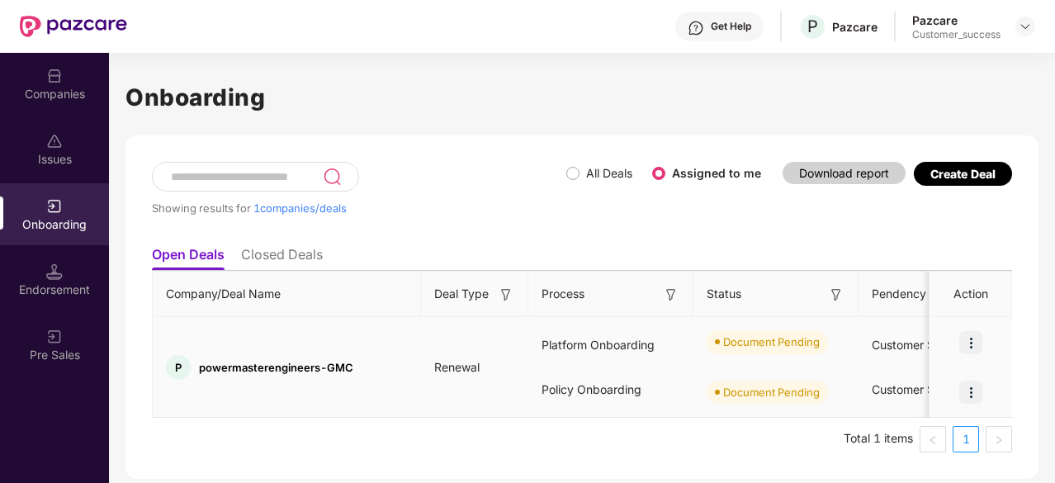
click at [964, 342] on img at bounding box center [970, 342] width 23 height 23
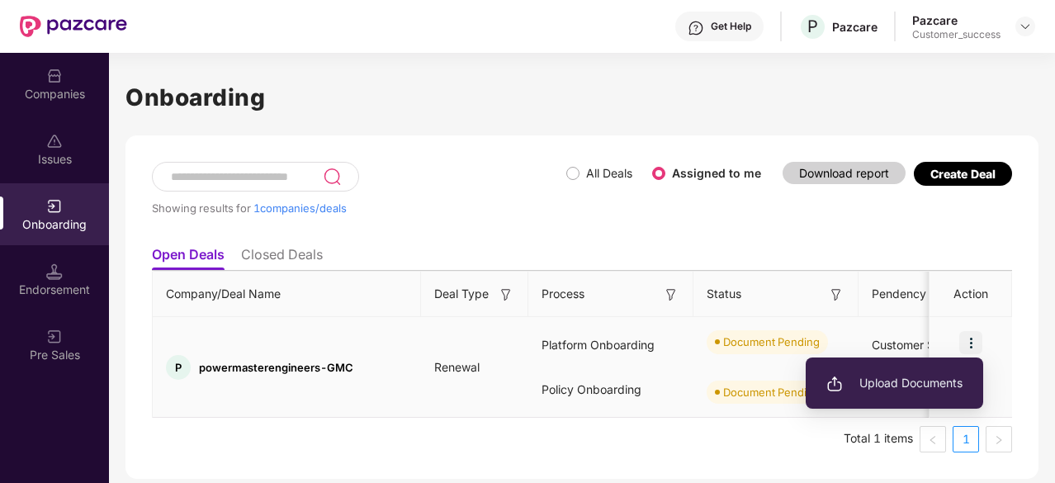
click at [898, 383] on span "Upload Documents" at bounding box center [894, 383] width 136 height 18
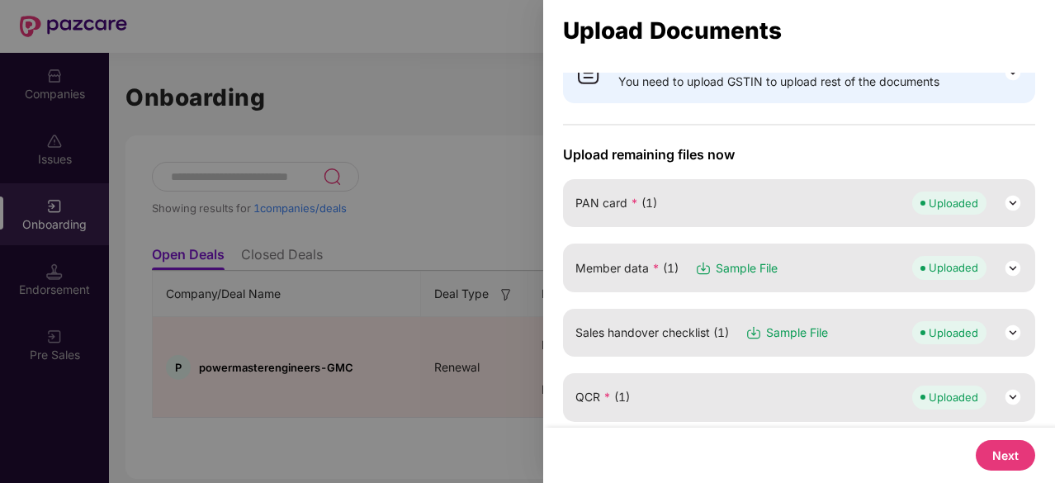
scroll to position [73, 0]
click at [1010, 263] on img at bounding box center [1013, 267] width 20 height 20
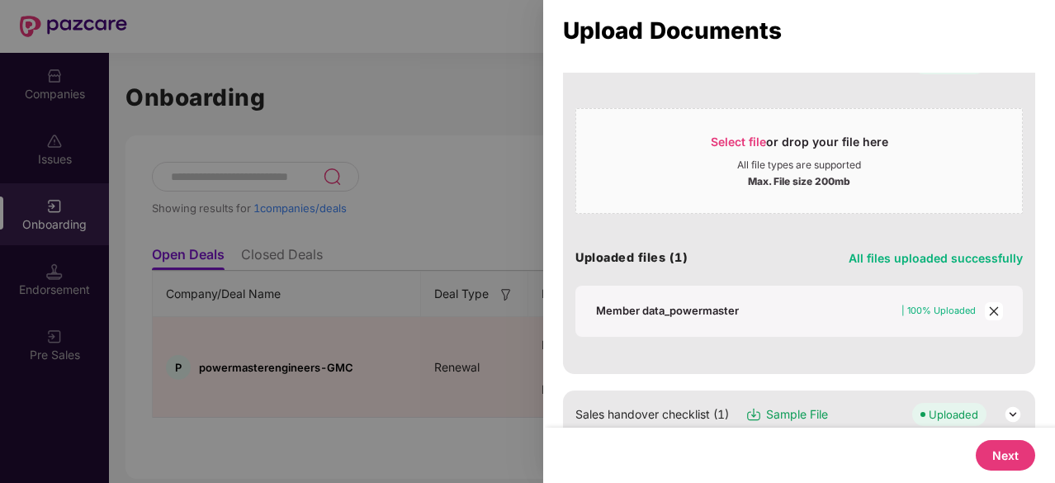
scroll to position [278, 0]
click at [993, 305] on icon "close" at bounding box center [994, 310] width 12 height 12
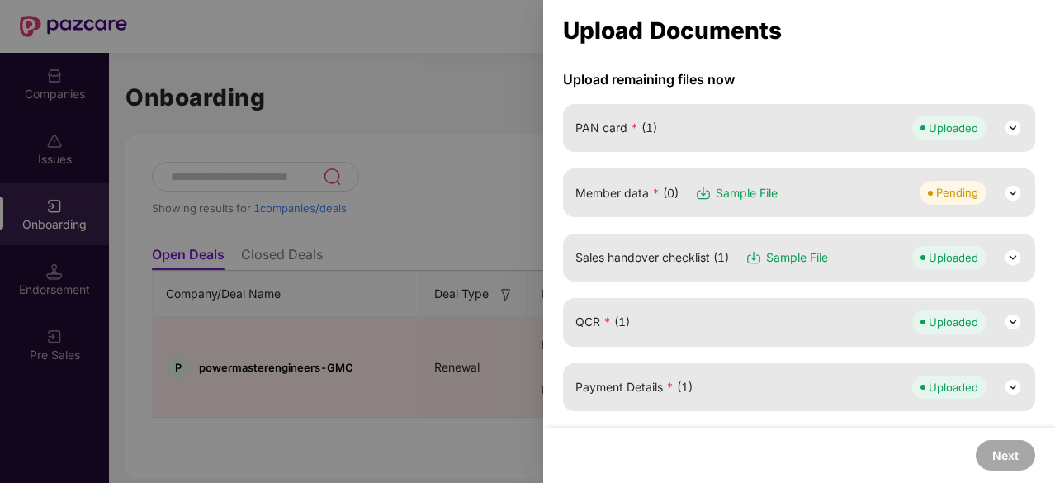
scroll to position [146, 0]
click at [1003, 189] on img at bounding box center [1013, 194] width 20 height 20
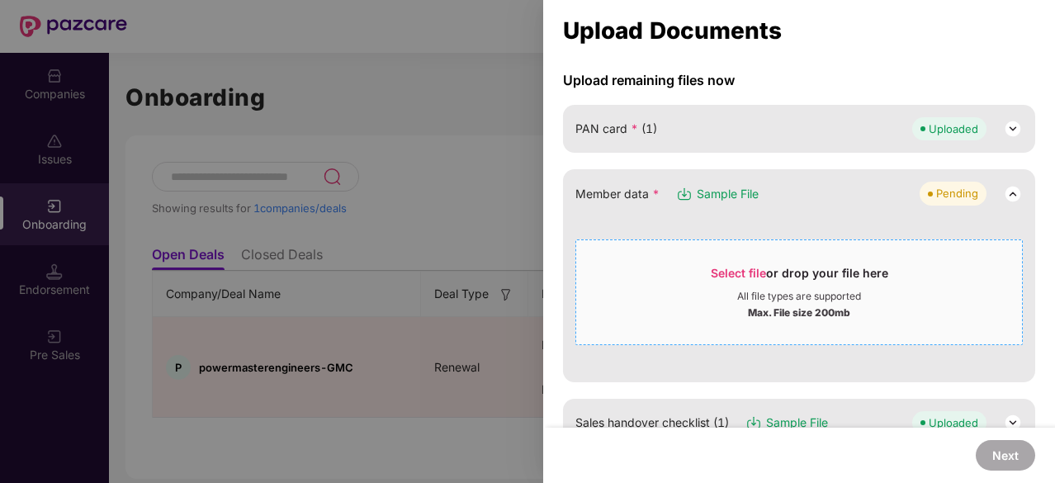
click at [729, 276] on span "Select file" at bounding box center [737, 273] width 55 height 14
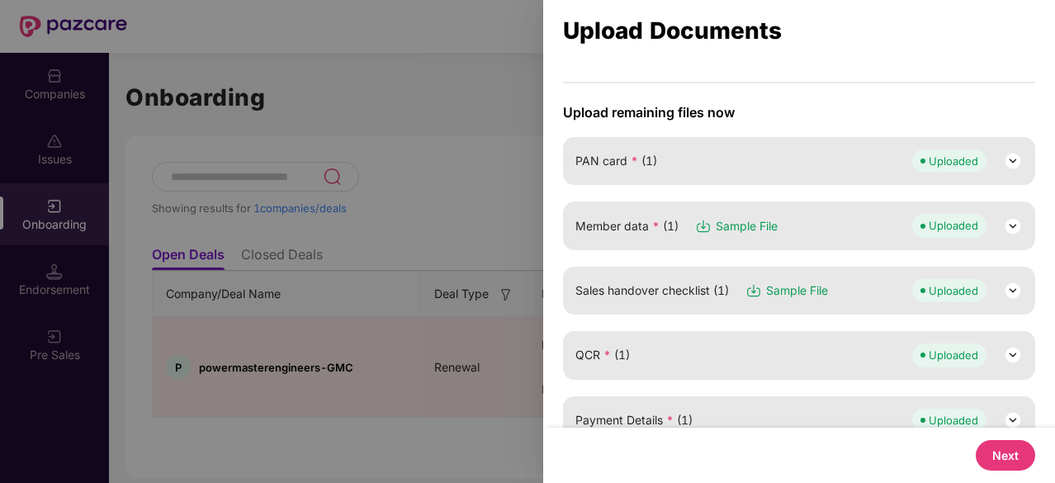
scroll to position [140, 0]
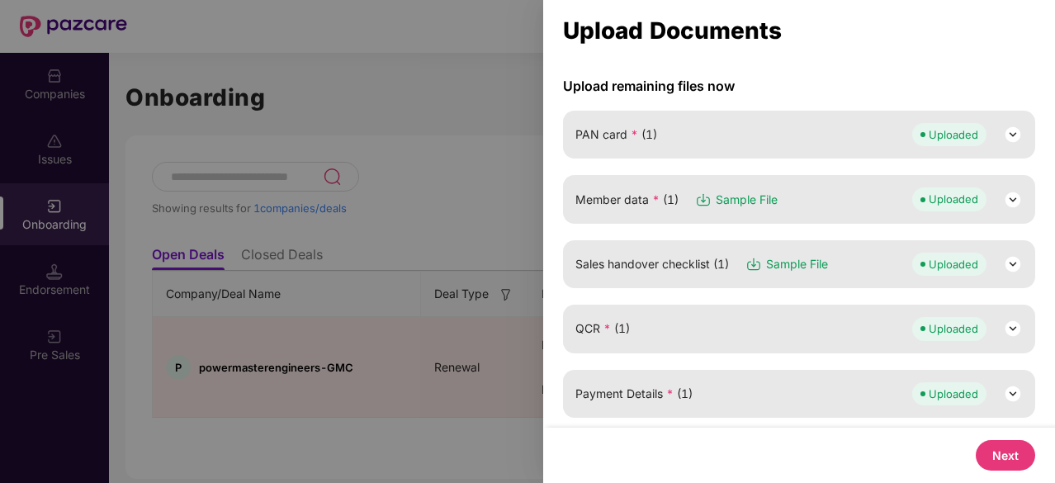
click at [1017, 453] on button "Next" at bounding box center [1004, 455] width 59 height 31
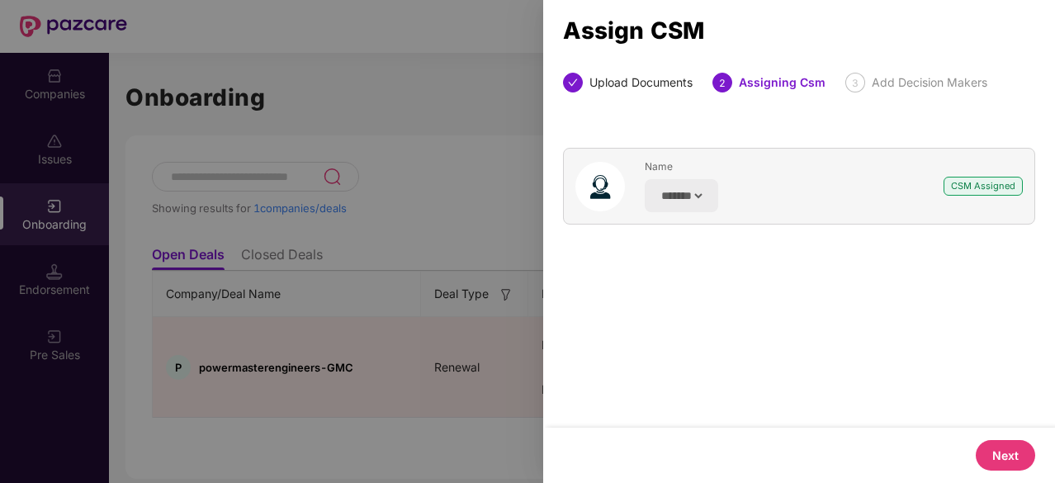
scroll to position [0, 0]
click at [1013, 465] on button "Next" at bounding box center [1004, 455] width 59 height 31
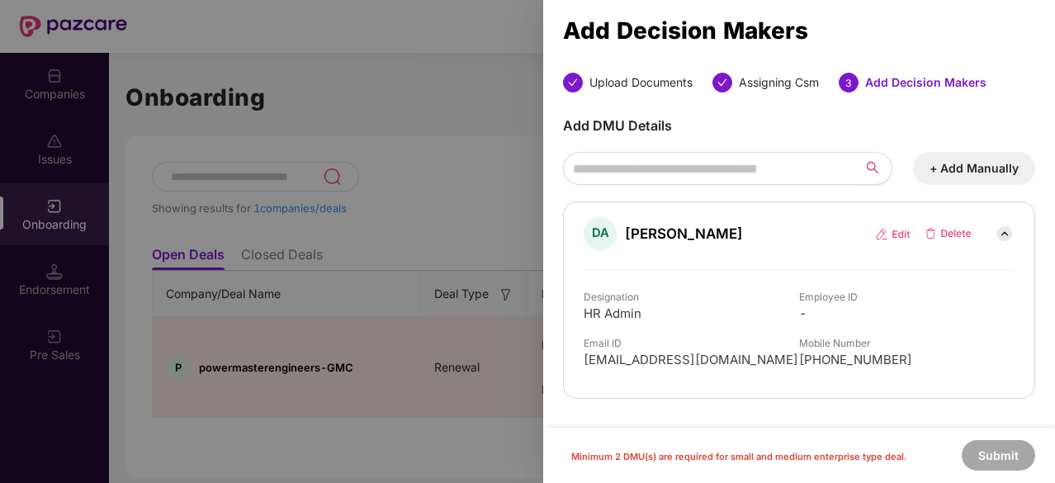
click at [1006, 159] on button "+ Add Manually" at bounding box center [974, 168] width 122 height 33
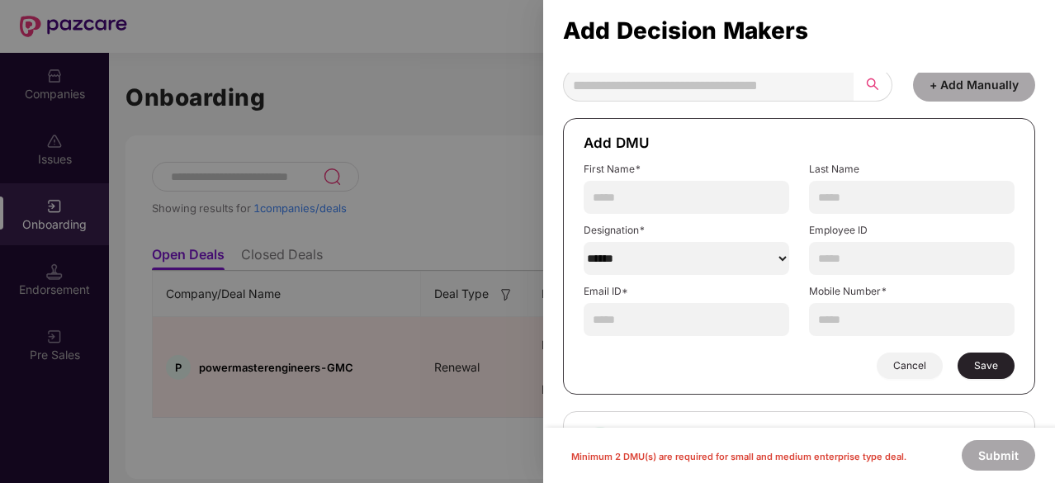
scroll to position [84, 0]
click at [650, 304] on input "text" at bounding box center [685, 318] width 205 height 33
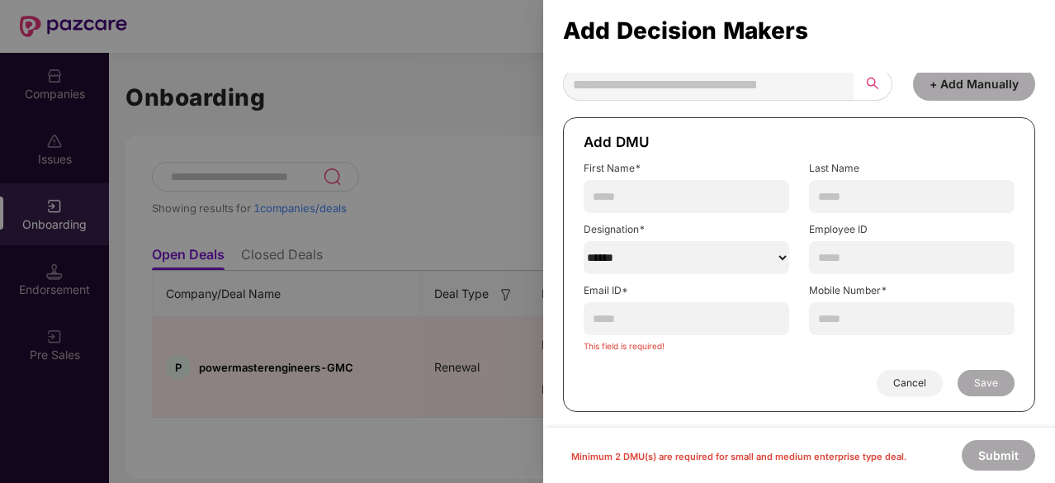
click at [650, 268] on select "******" at bounding box center [685, 257] width 205 height 33
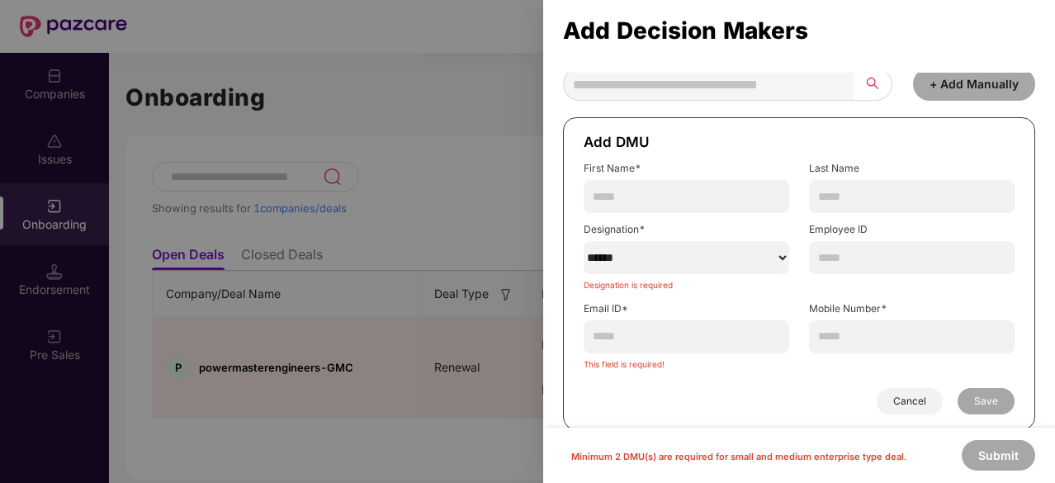
click at [559, 219] on div "Add DMU Details + Add Manually Add DMU First Name* Last Name Designation* *****…" at bounding box center [799, 330] width 512 height 645
click at [612, 184] on input "text" at bounding box center [685, 196] width 205 height 33
type input "****"
click at [876, 180] on input "text" at bounding box center [911, 196] width 205 height 33
type input "*"
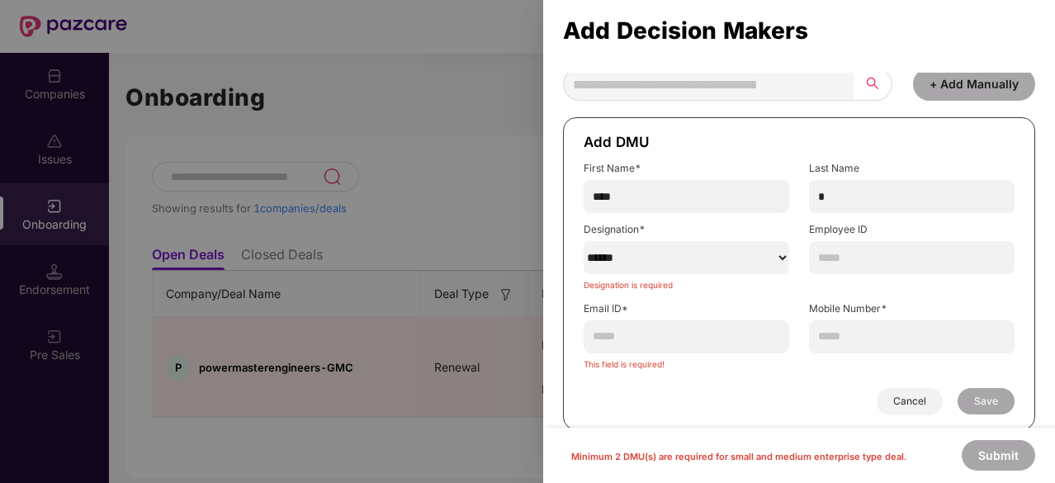
click at [729, 241] on select "******" at bounding box center [685, 257] width 205 height 33
select select "*****"
click at [583, 241] on select "******" at bounding box center [685, 257] width 205 height 33
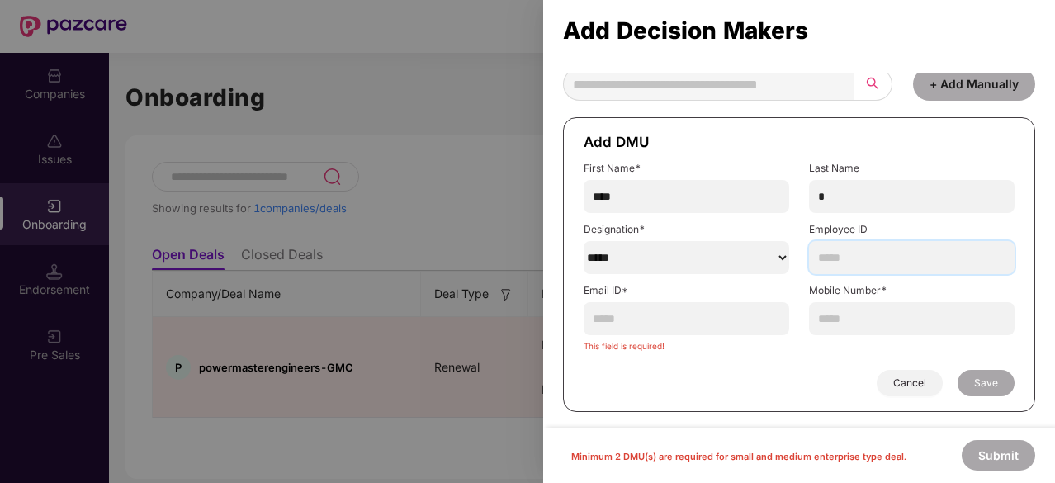
click at [846, 260] on input "text" at bounding box center [911, 257] width 205 height 33
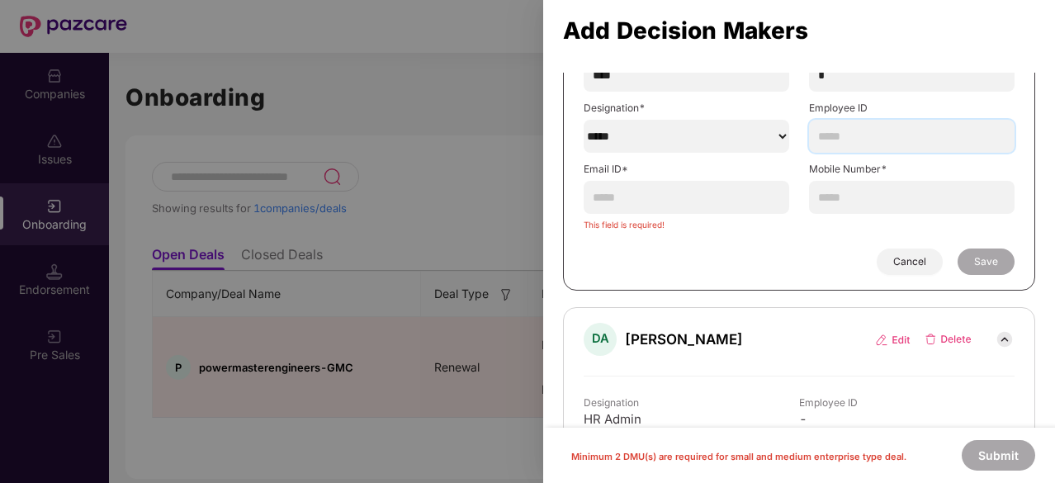
scroll to position [216, 0]
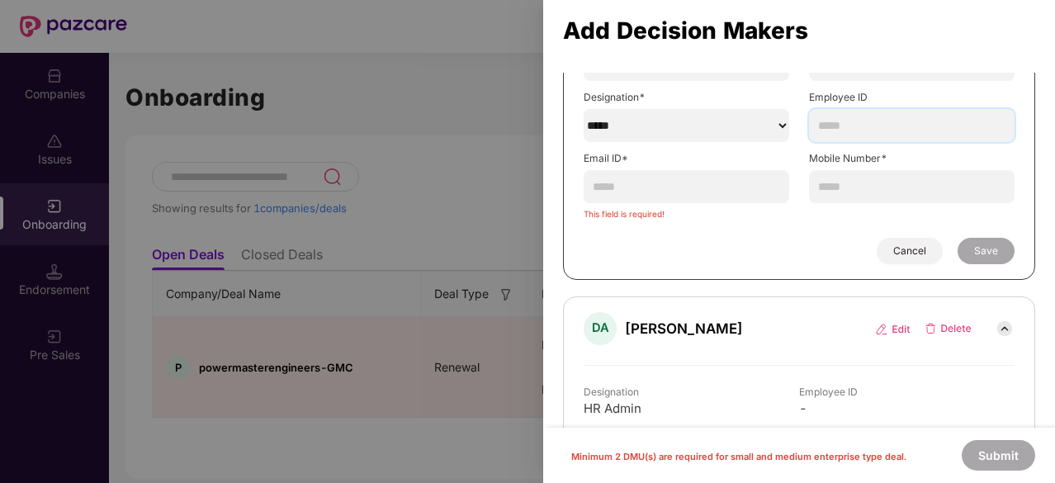
paste input "*****"
type input "*****"
click at [686, 187] on input "text" at bounding box center [685, 186] width 205 height 33
paste input "**********"
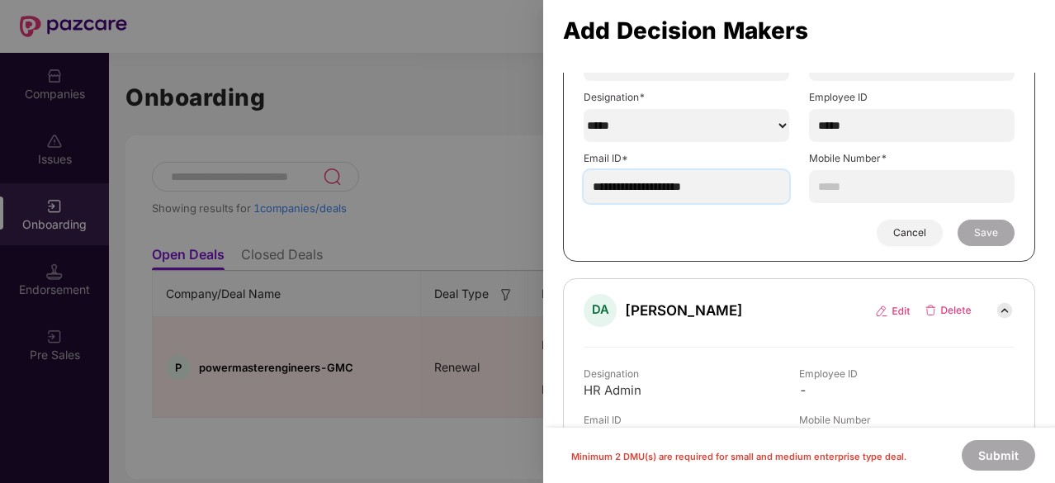
type input "**********"
click at [856, 196] on input "text" at bounding box center [911, 186] width 205 height 33
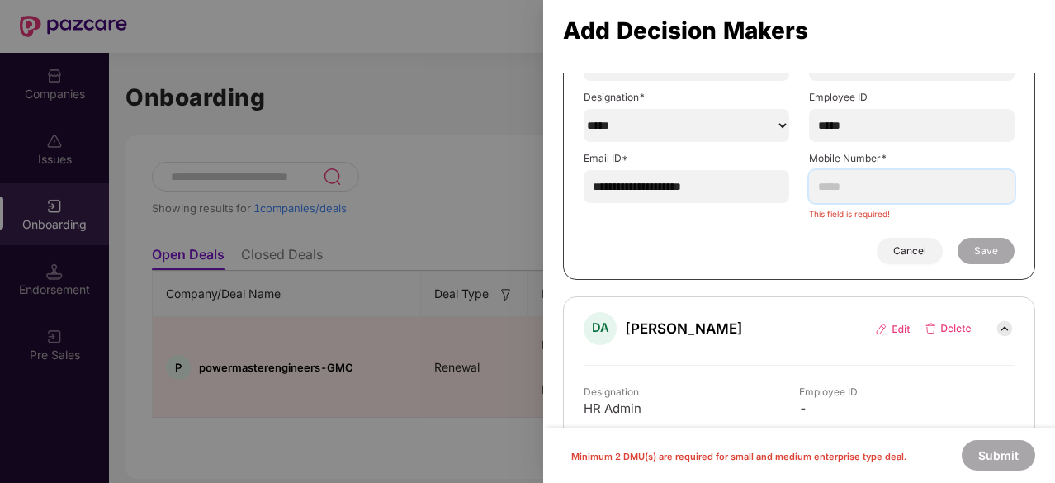
paste input "**********"
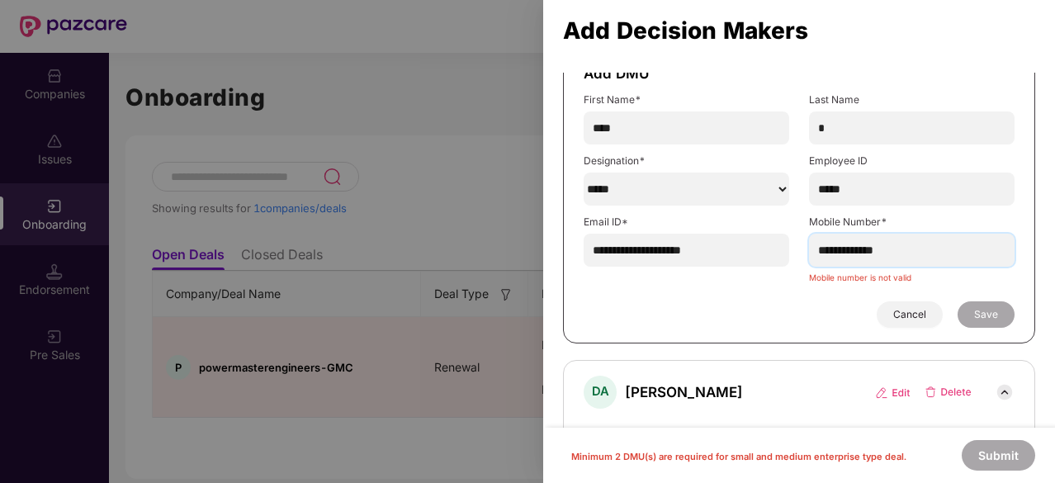
scroll to position [110, 0]
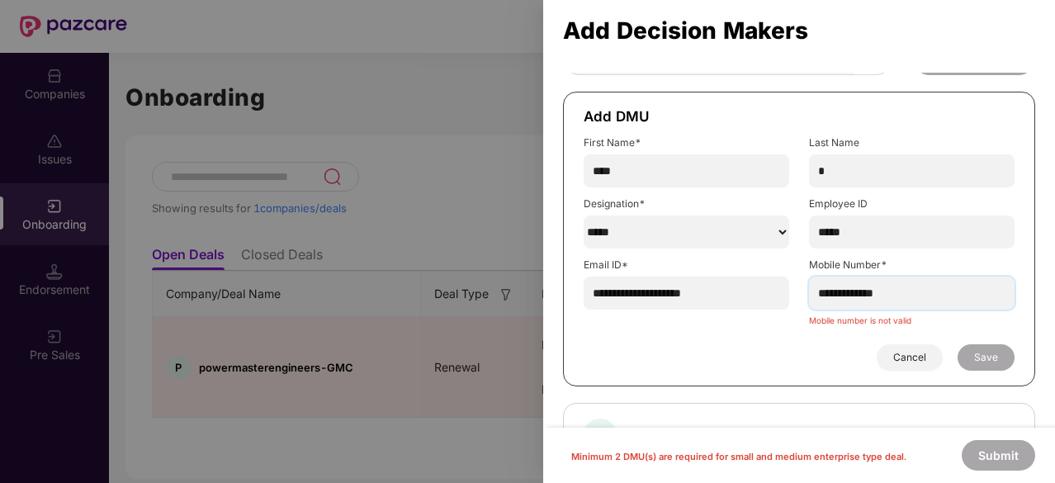
click at [837, 298] on input "**********" at bounding box center [911, 292] width 205 height 33
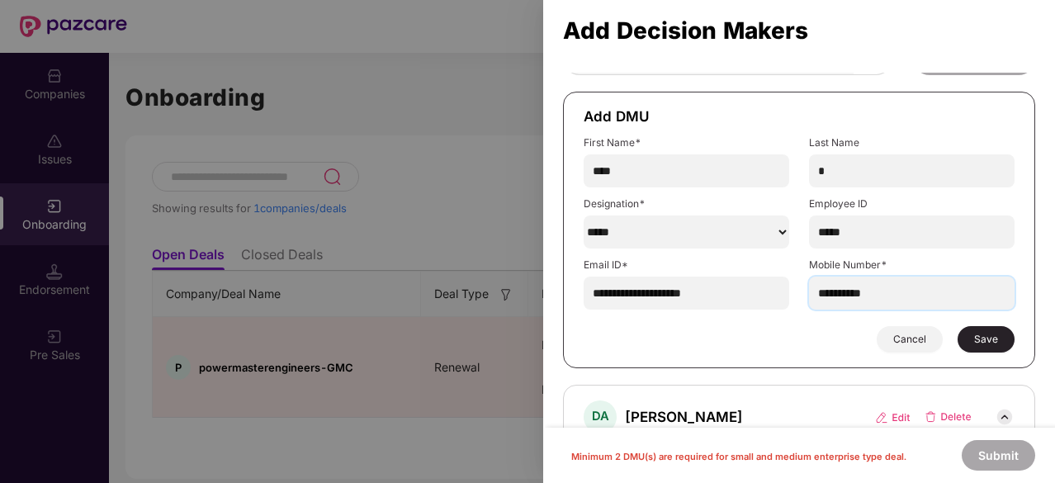
type input "**********"
click at [985, 342] on span "Save" at bounding box center [986, 339] width 24 height 13
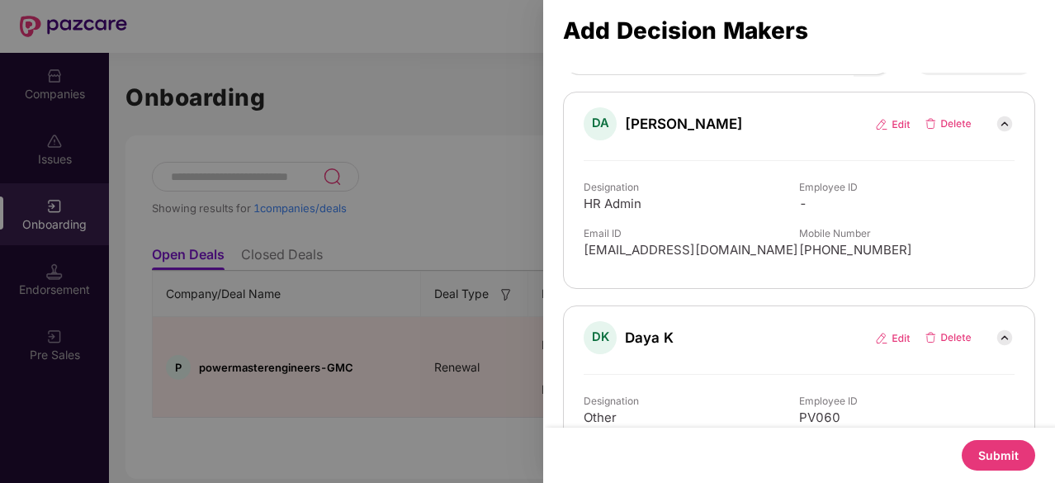
click at [979, 443] on button "Submit" at bounding box center [997, 455] width 73 height 31
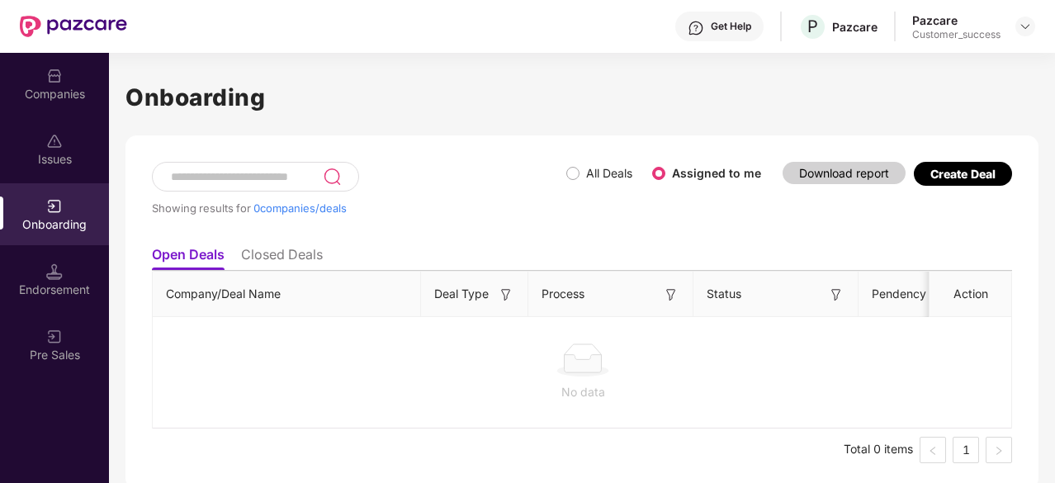
scroll to position [5, 0]
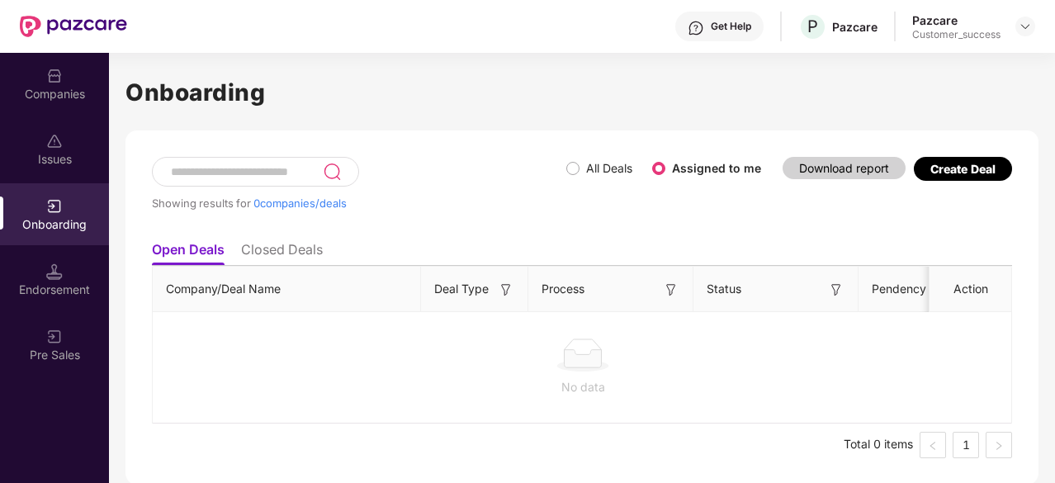
click at [64, 82] on div "Companies" at bounding box center [54, 84] width 109 height 62
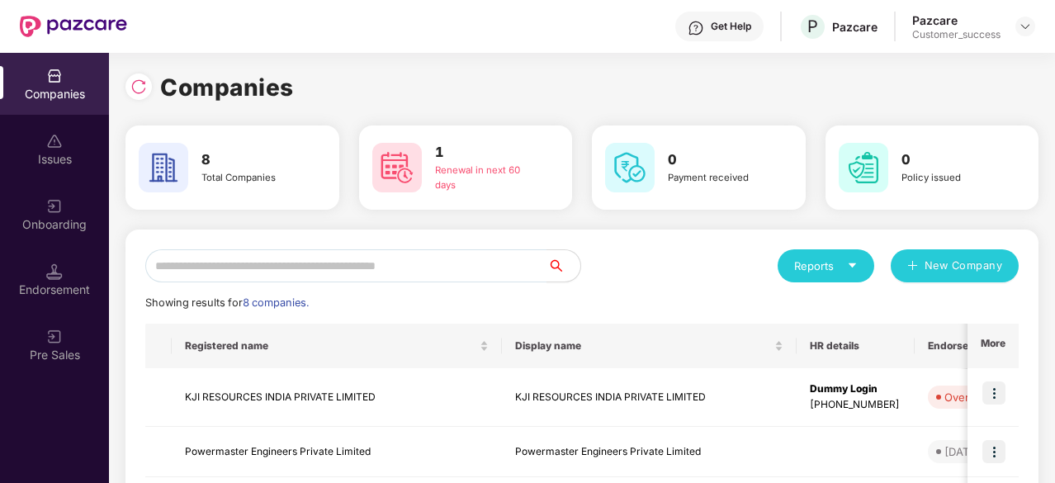
click at [58, 197] on div at bounding box center [54, 204] width 17 height 17
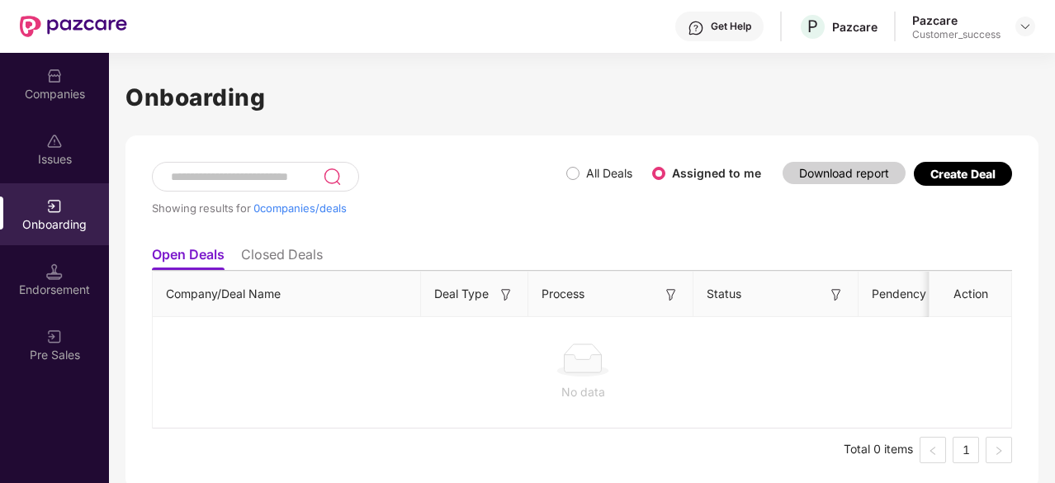
click at [62, 107] on div "Companies" at bounding box center [54, 84] width 109 height 62
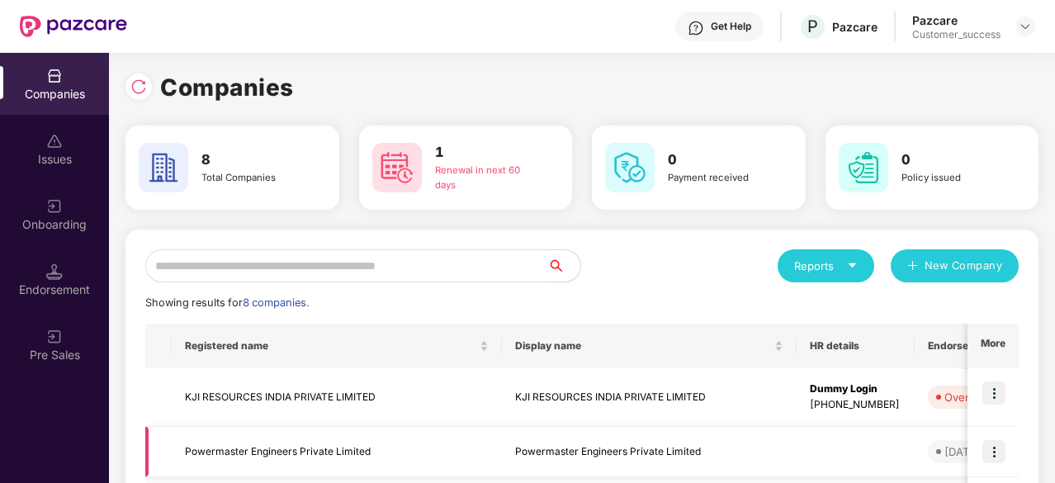
click at [304, 444] on td "Powermaster Engineers Private Limited" at bounding box center [337, 452] width 330 height 50
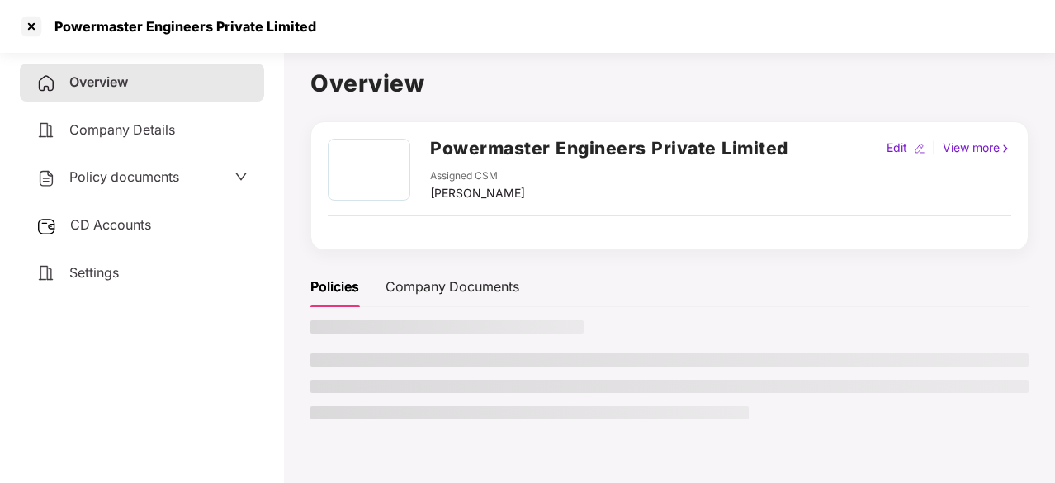
scroll to position [45, 0]
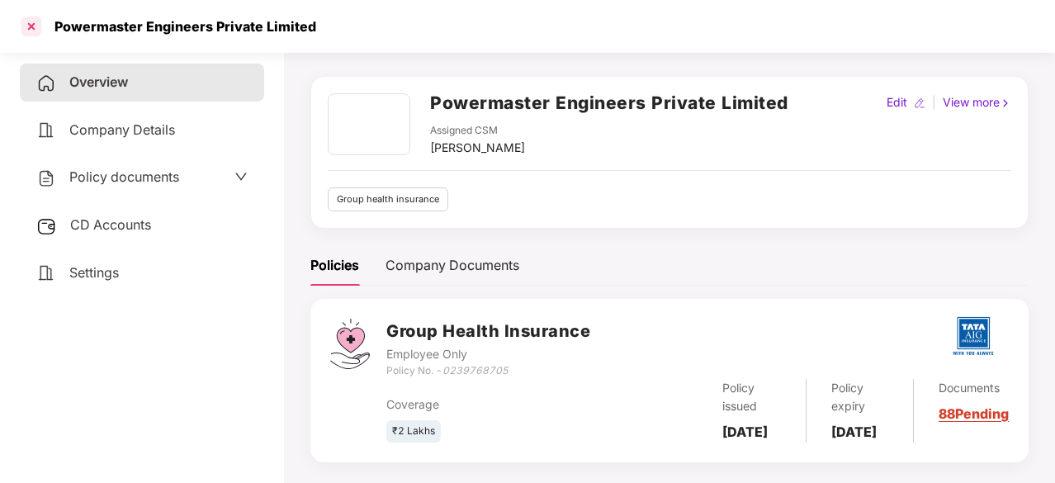
click at [28, 26] on div at bounding box center [31, 26] width 26 height 26
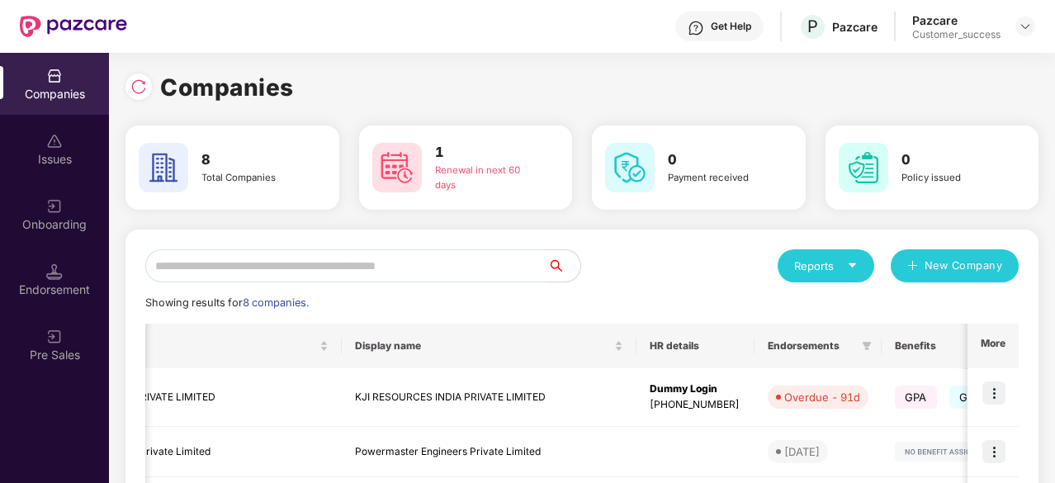
scroll to position [18, 0]
